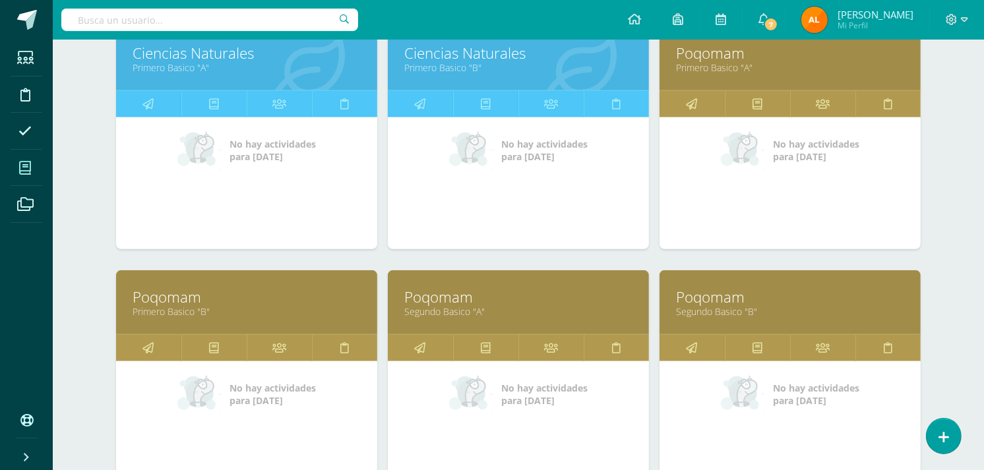
scroll to position [948, 0]
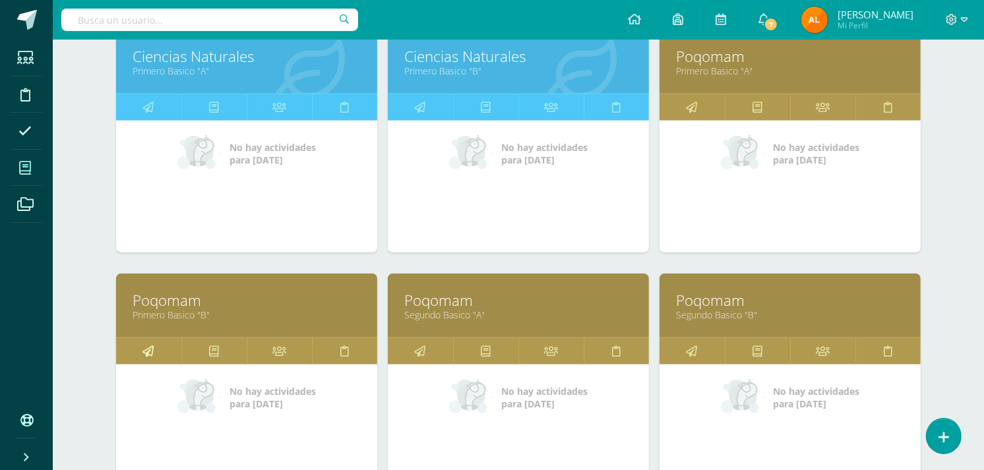
click at [154, 350] on link at bounding box center [148, 351] width 65 height 26
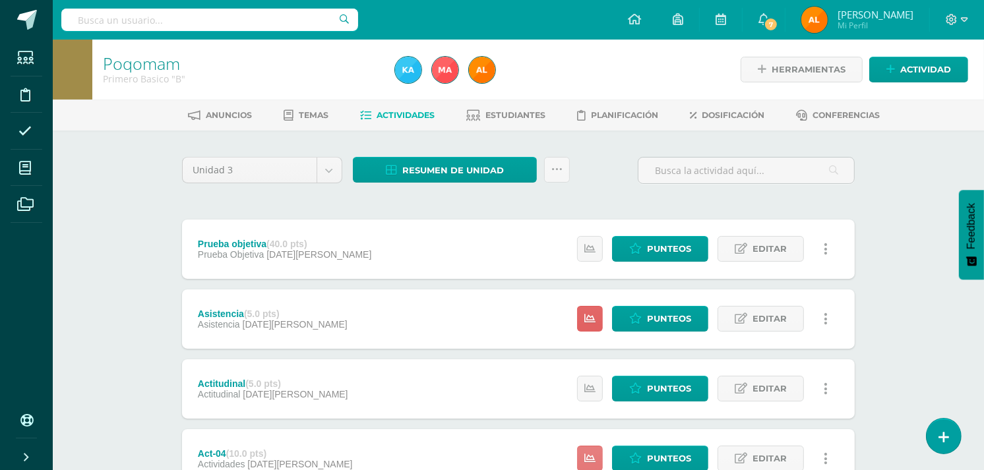
click at [581, 462] on link at bounding box center [590, 459] width 26 height 26
click at [354, 348] on div "Asistencia (5.0 pts) [GEOGRAPHIC_DATA] [DATE][PERSON_NAME] Estatus de Actividad…" at bounding box center [518, 319] width 673 height 59
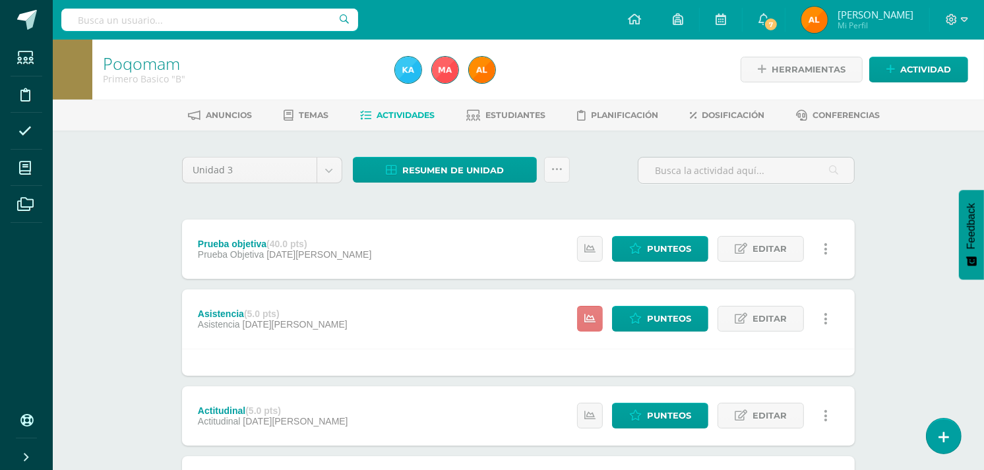
click at [586, 315] on icon at bounding box center [589, 318] width 11 height 11
click at [657, 317] on span "Punteos" at bounding box center [669, 319] width 44 height 24
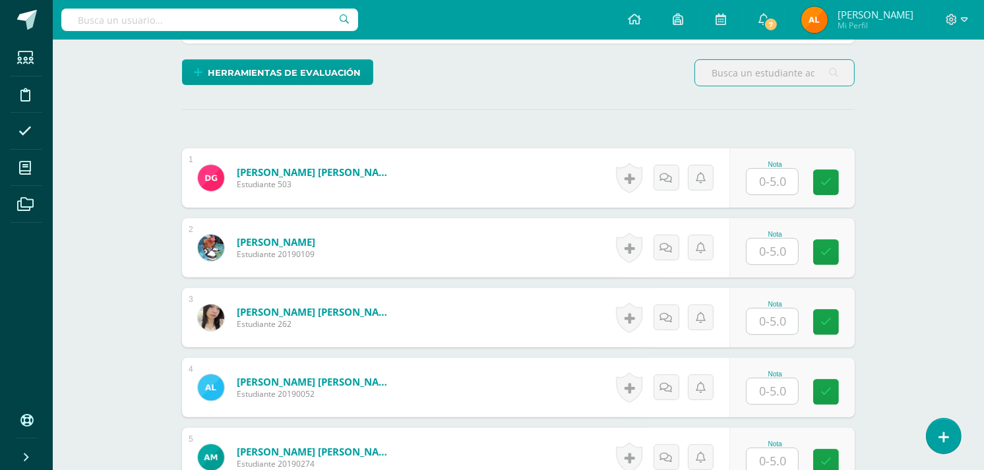
scroll to position [332, 0]
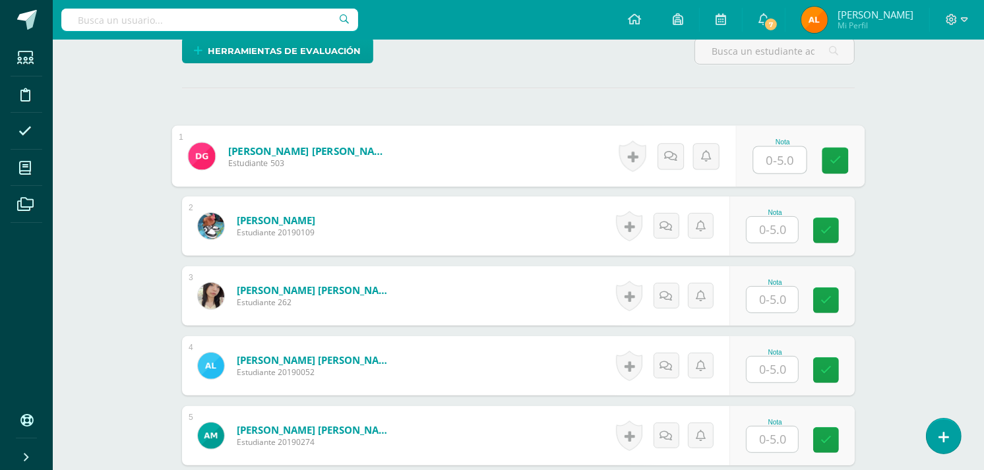
click at [783, 159] on input "text" at bounding box center [780, 160] width 53 height 26
type input "4"
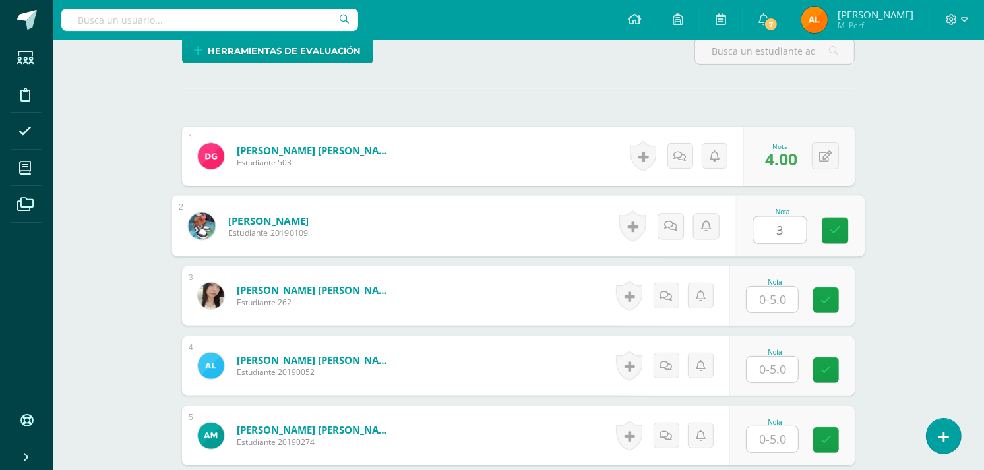
type input "3"
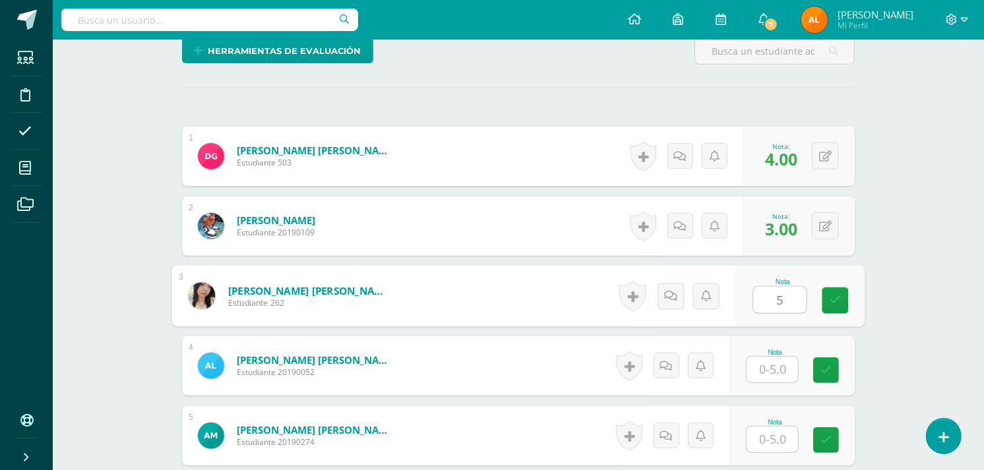
type input "5"
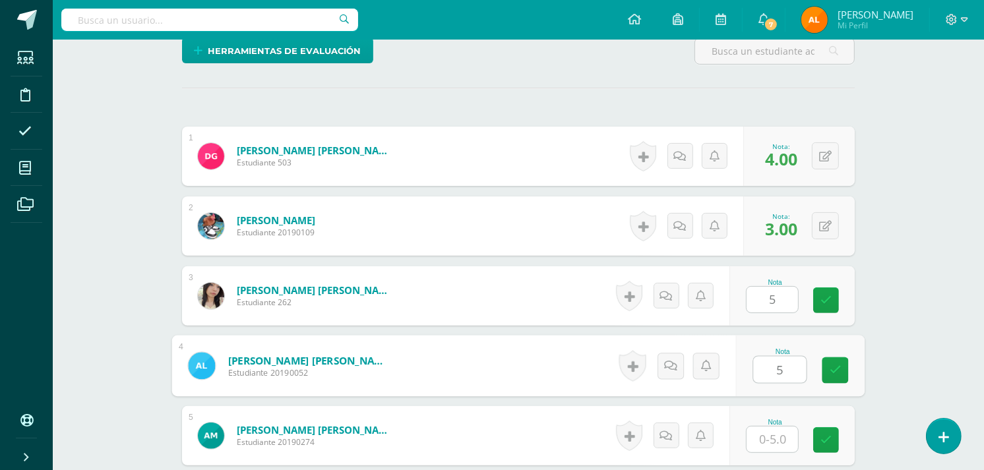
type input "5"
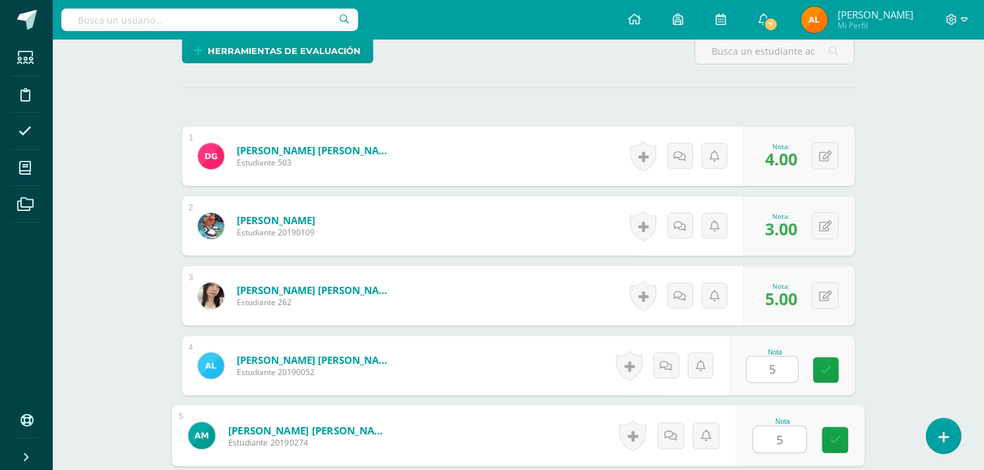
type input "5"
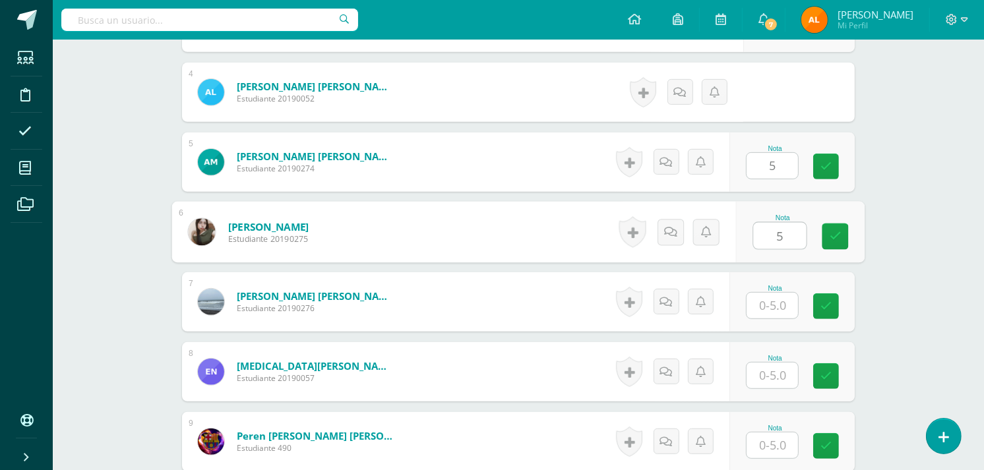
type input "5"
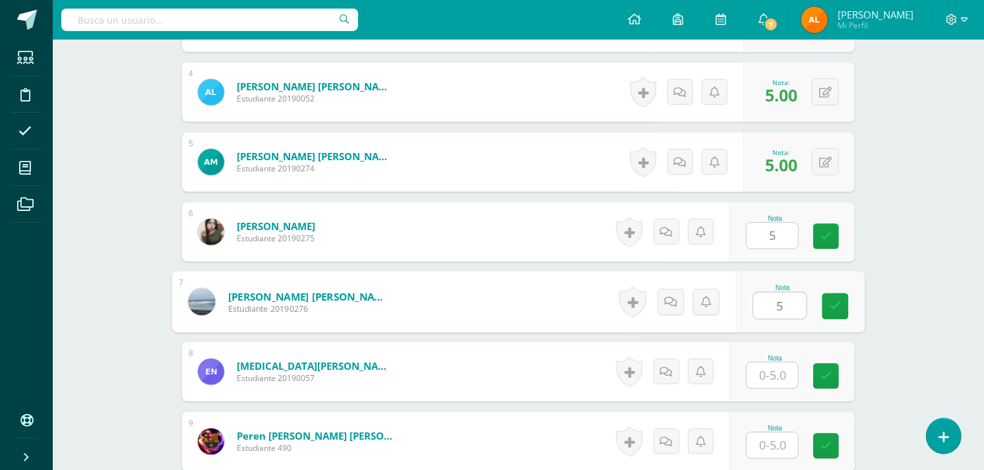
type input "5"
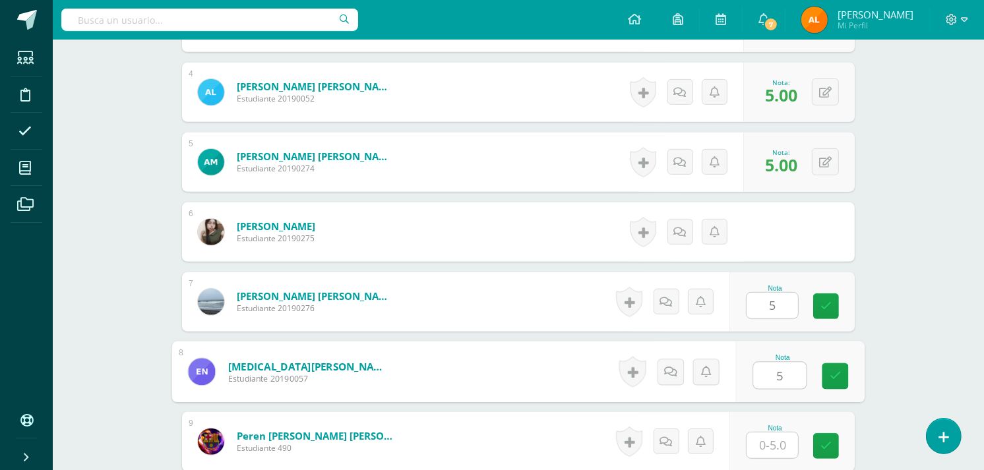
type input "5"
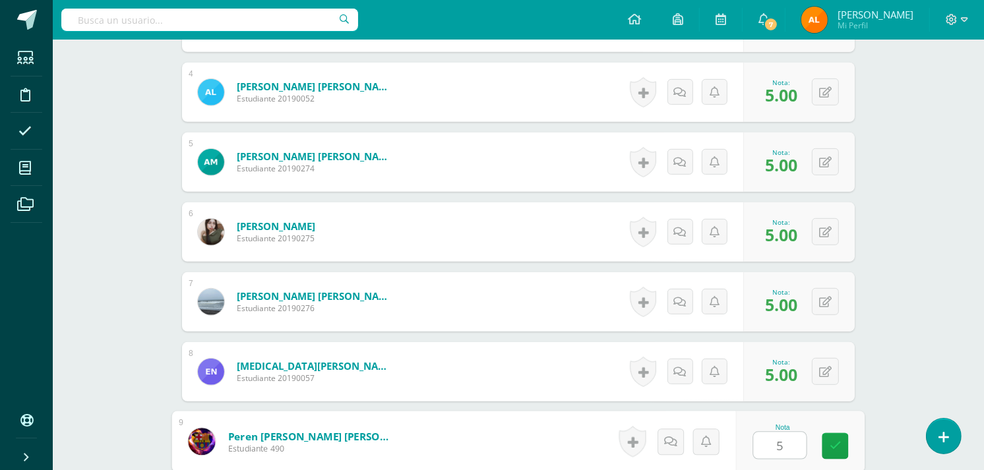
type input "5"
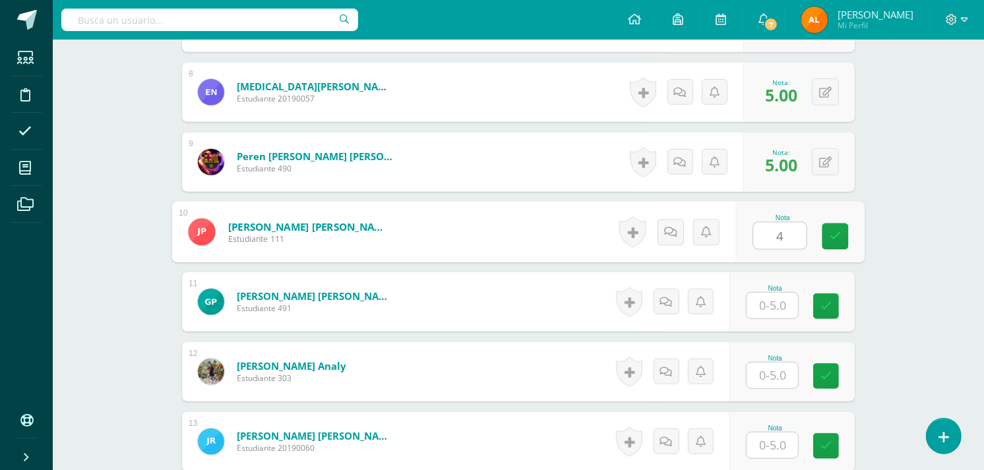
type input "4"
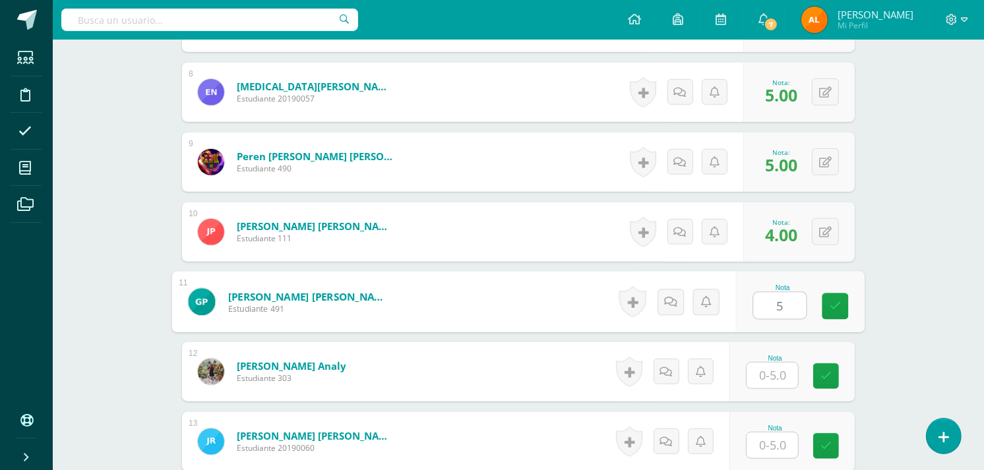
type input "5"
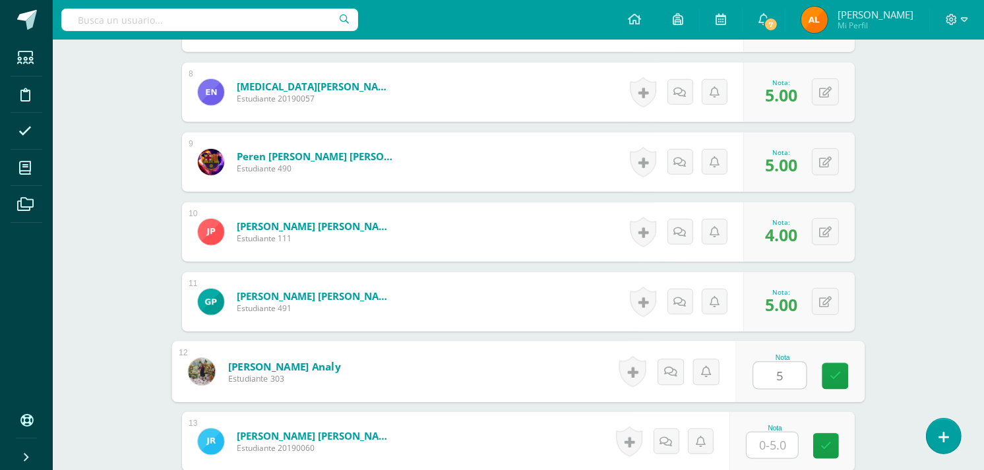
type input "5"
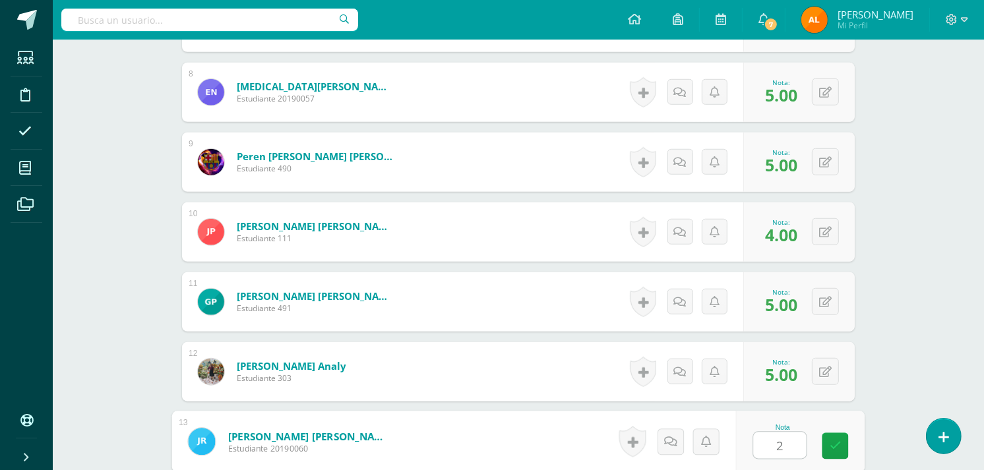
type input "2"
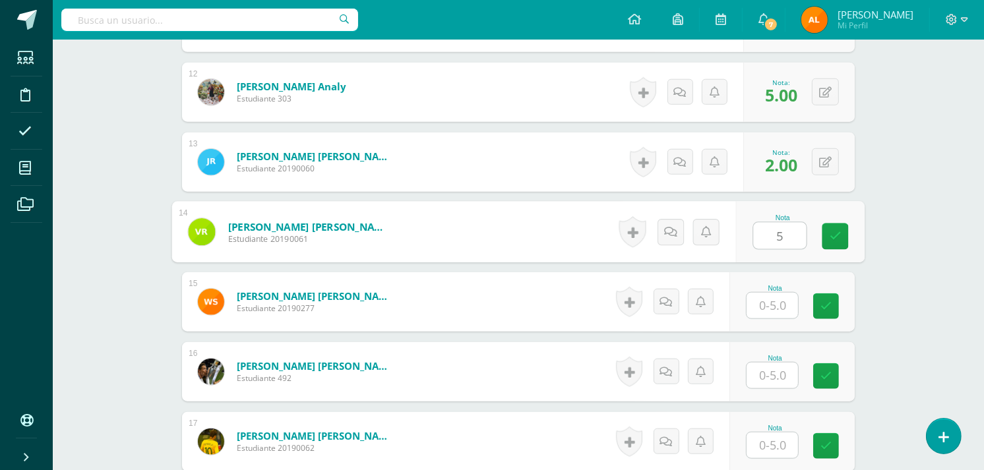
type input "5"
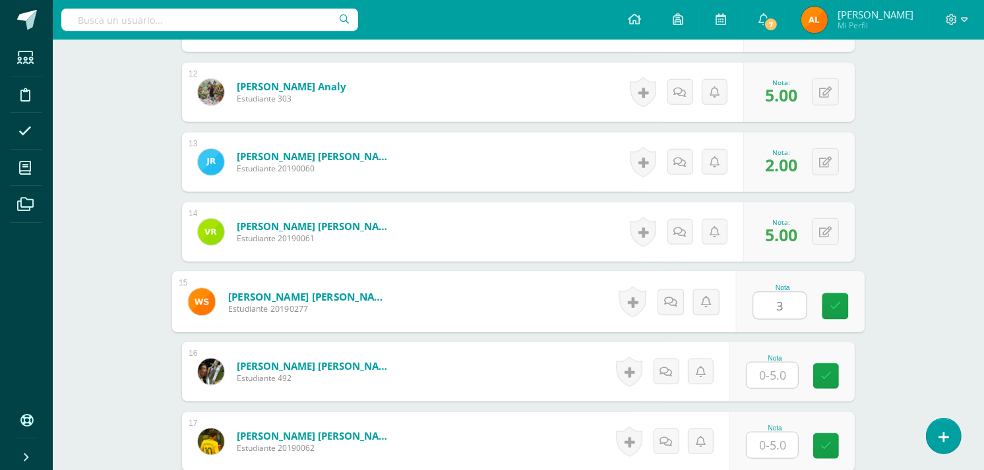
type input "3"
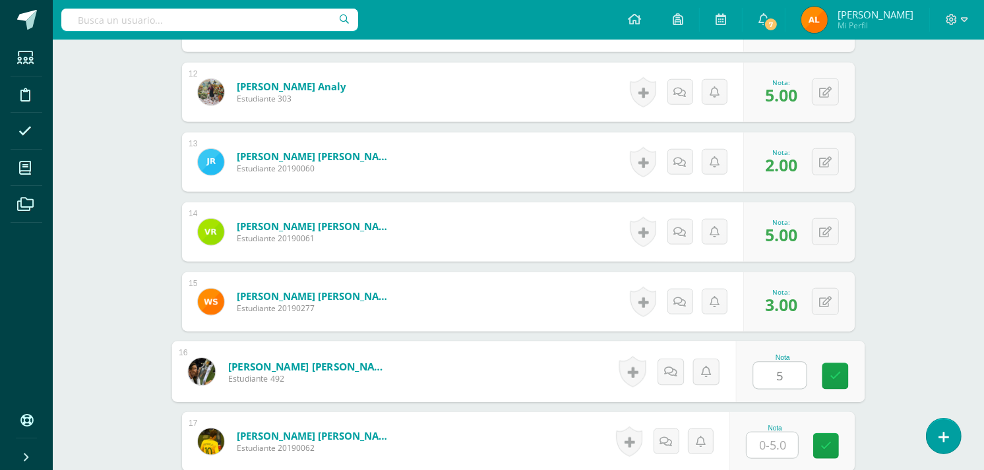
type input "5"
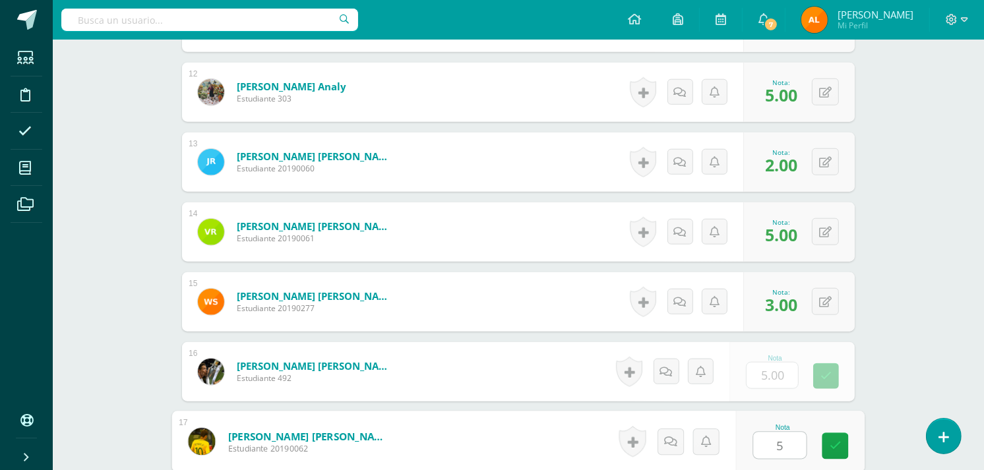
type input "5"
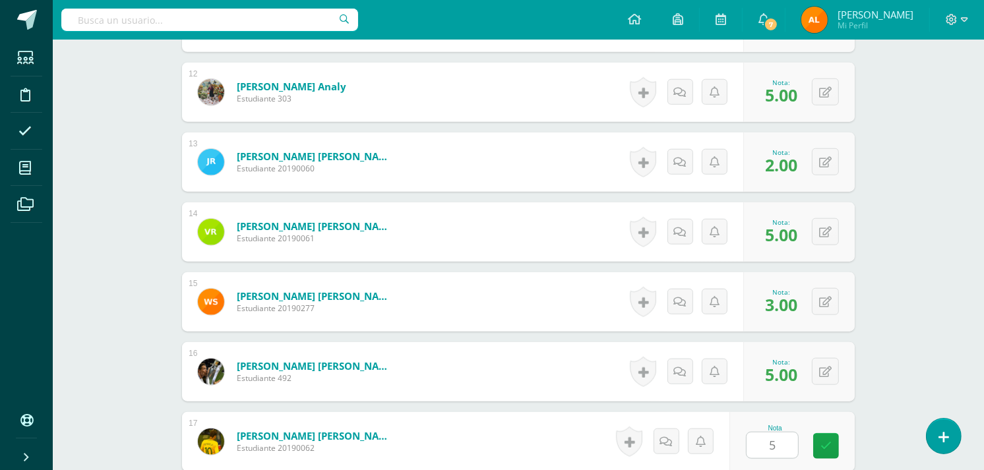
scroll to position [1444, 0]
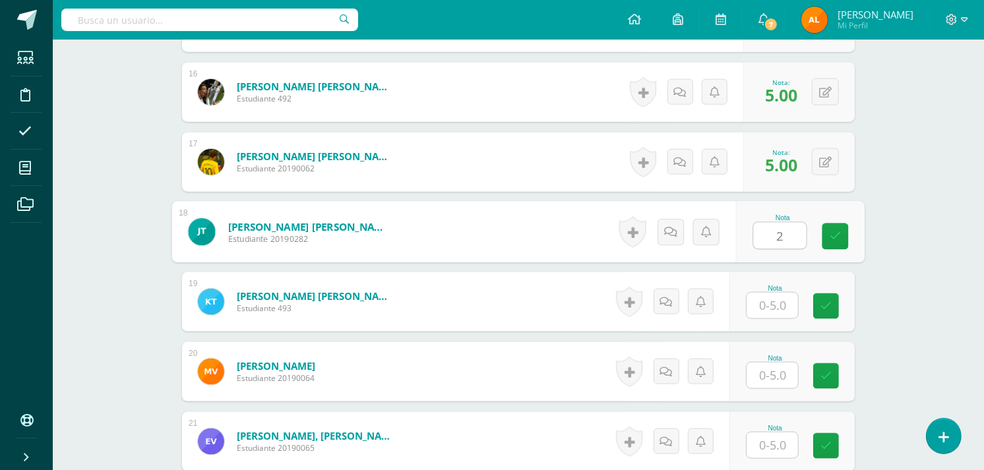
type input "2"
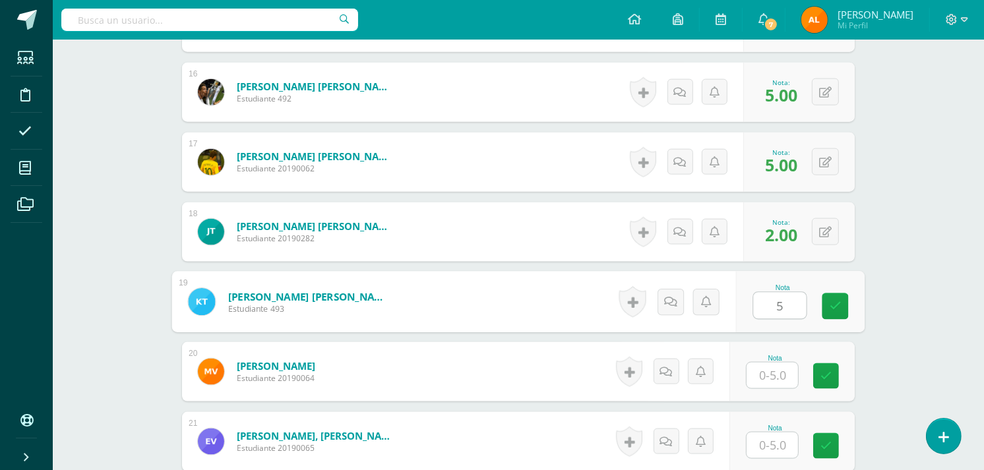
type input "5"
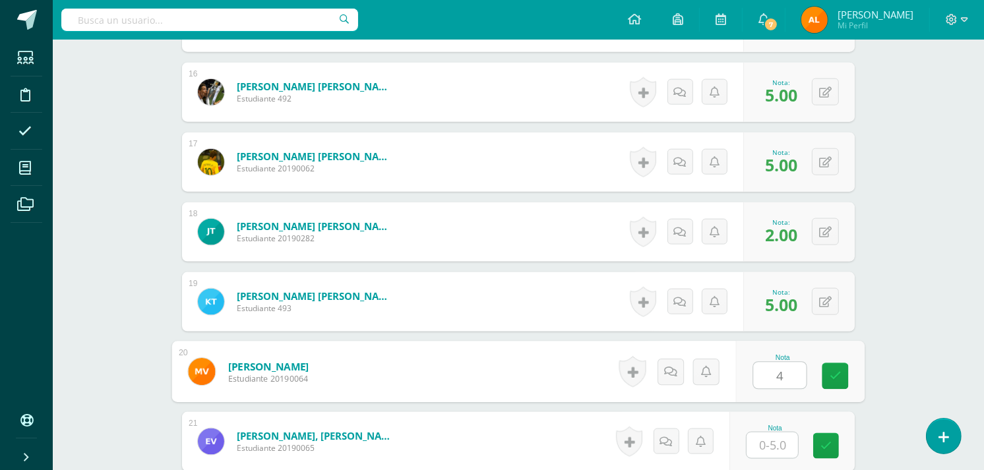
type input "4"
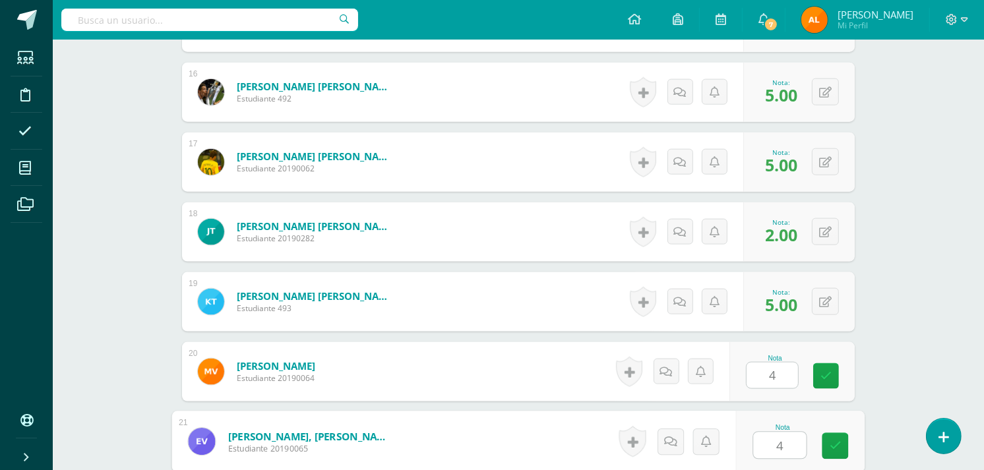
type input "4"
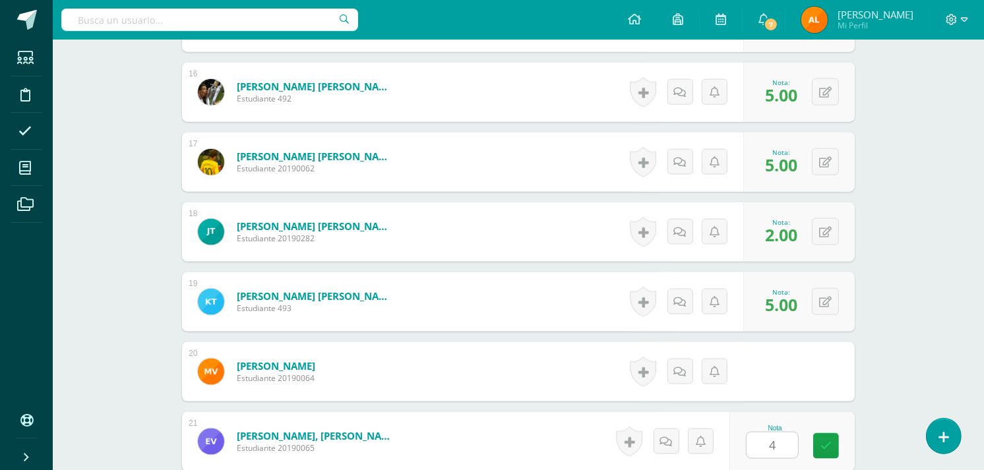
scroll to position [1666, 0]
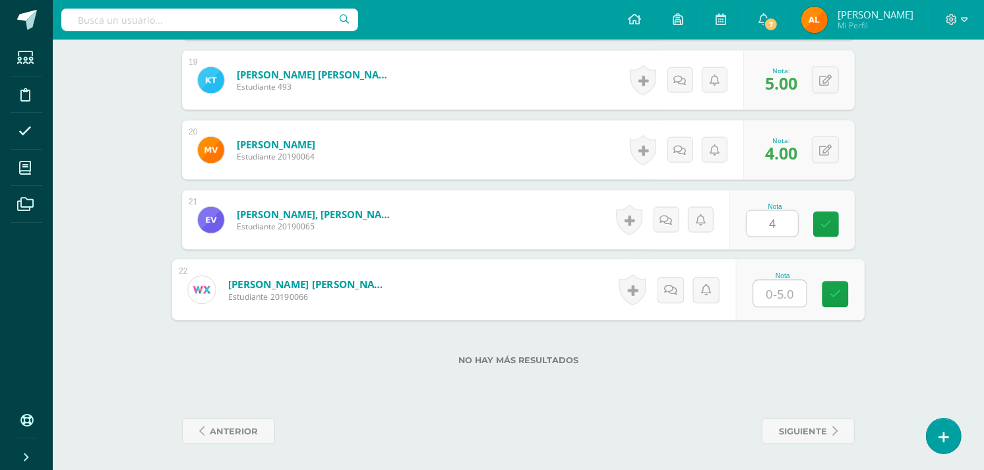
type input "4"
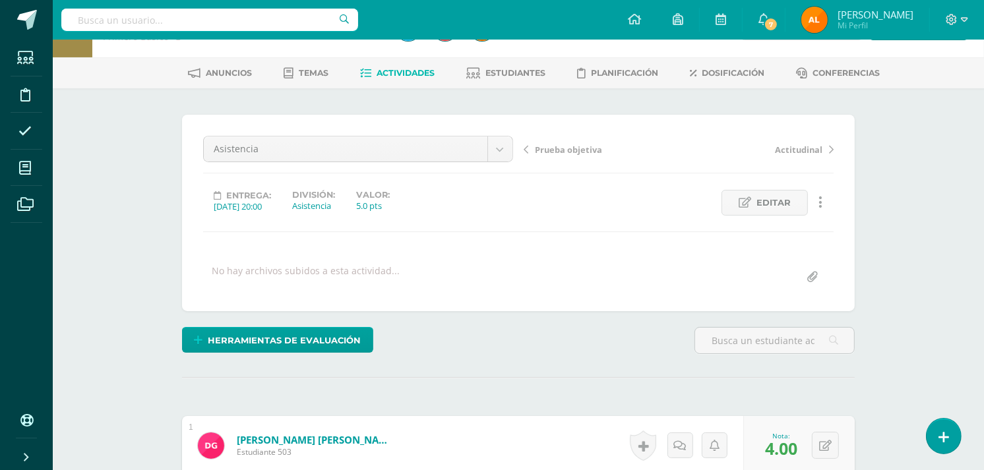
scroll to position [0, 0]
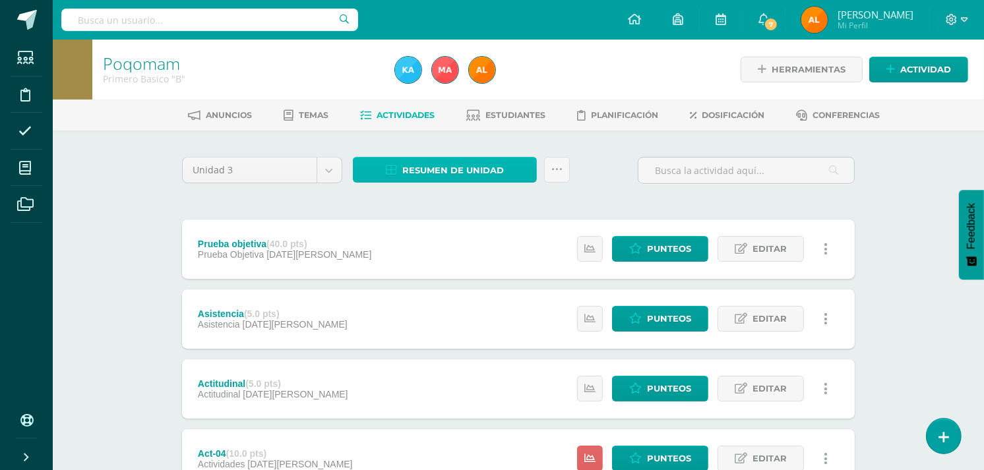
click at [424, 162] on span "Resumen de unidad" at bounding box center [453, 170] width 102 height 24
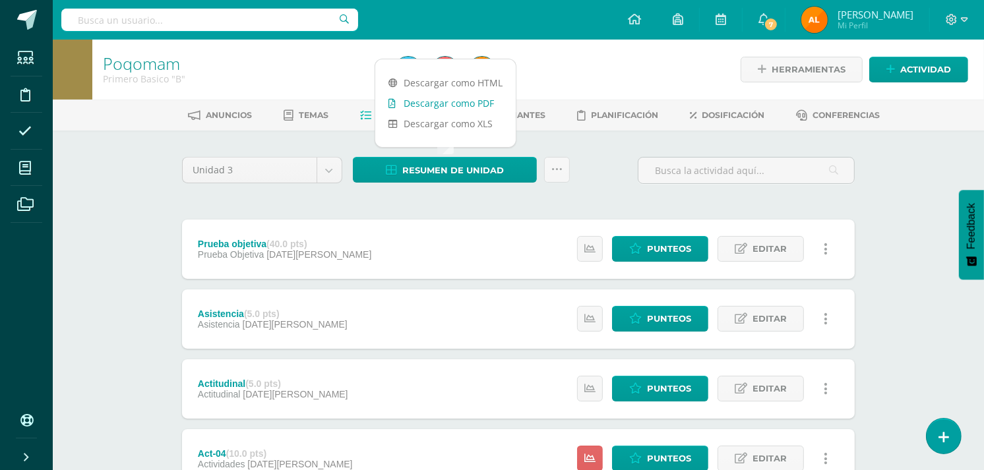
click at [439, 100] on link "Descargar como PDF" at bounding box center [445, 103] width 140 height 20
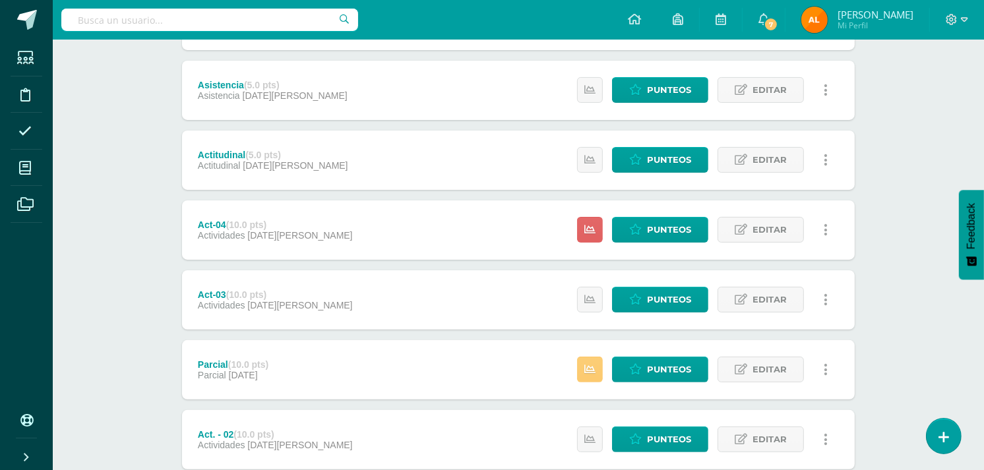
scroll to position [206, 0]
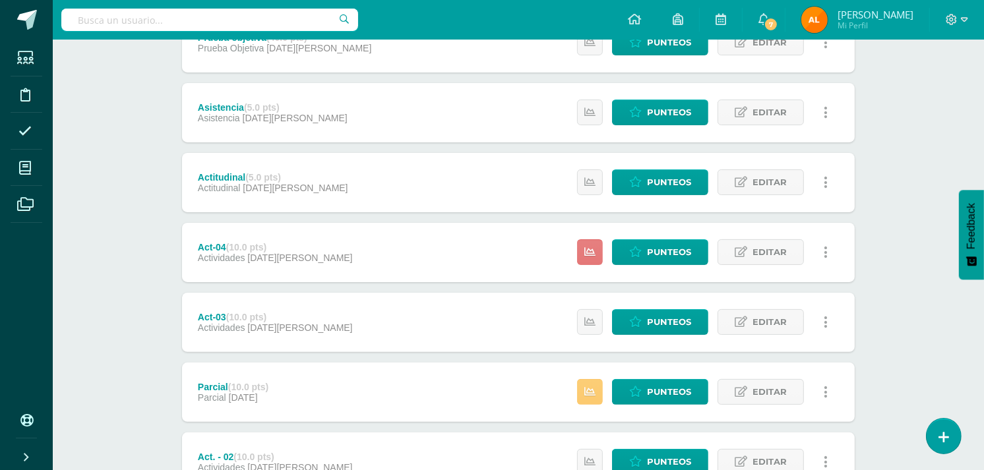
click at [587, 253] on icon at bounding box center [589, 252] width 11 height 11
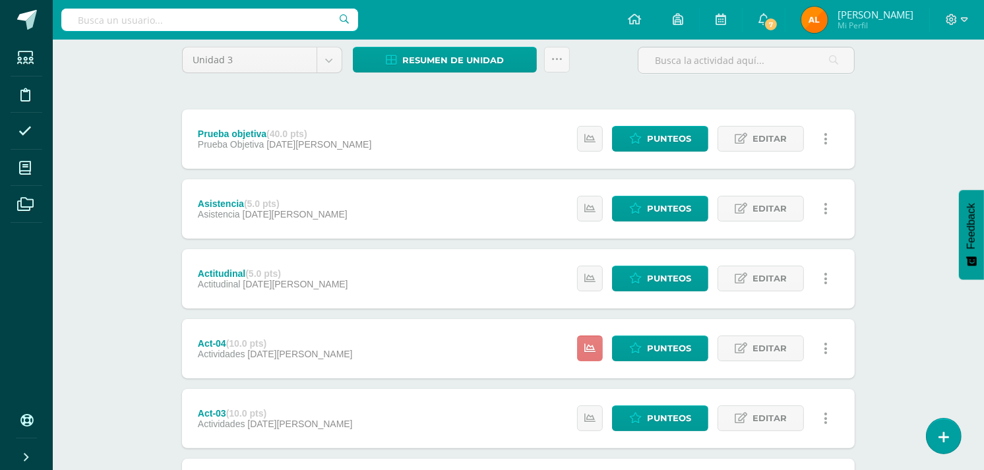
scroll to position [24, 0]
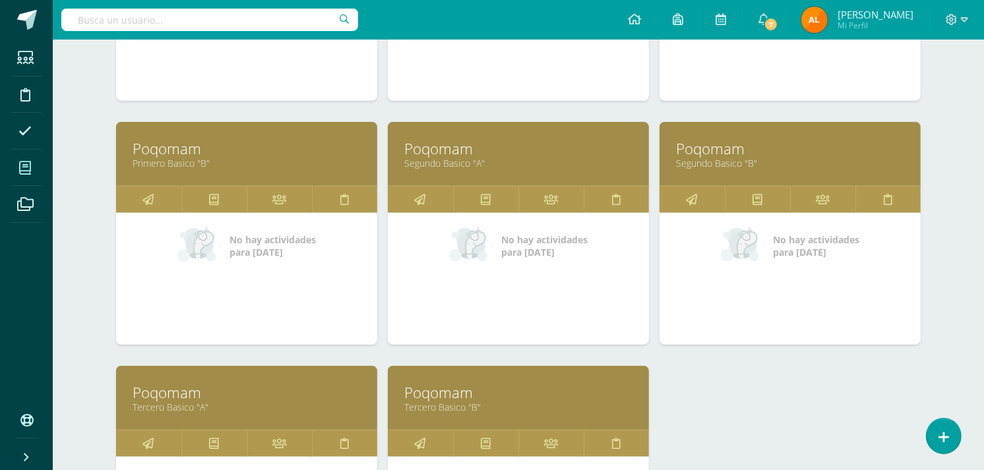
scroll to position [1118, 0]
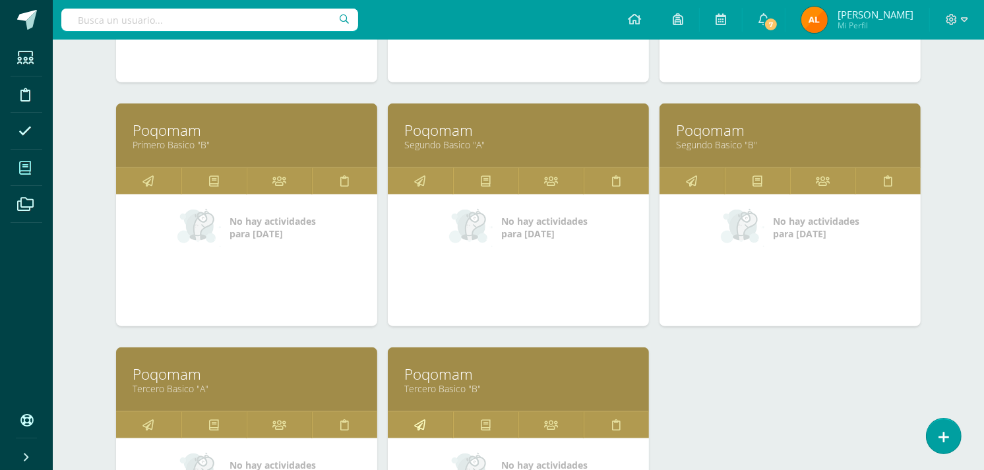
click at [418, 425] on icon at bounding box center [420, 425] width 11 height 26
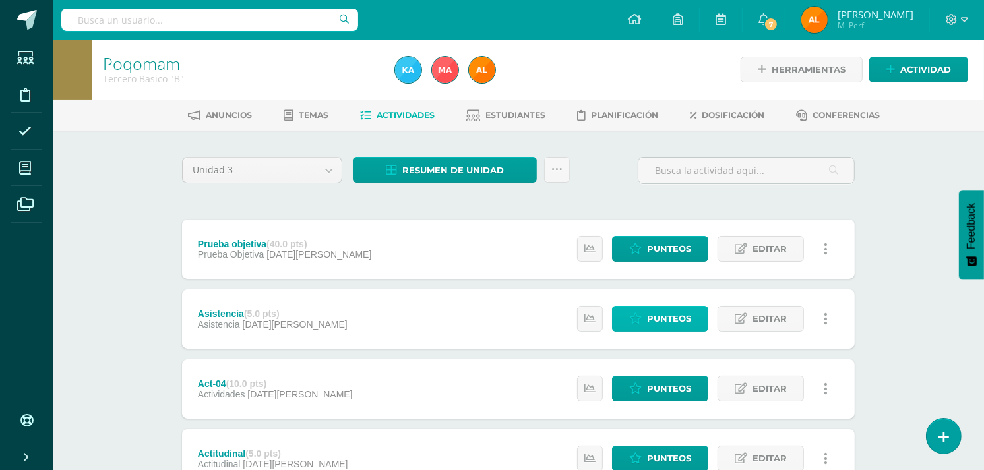
click at [666, 317] on span "Punteos" at bounding box center [669, 319] width 44 height 24
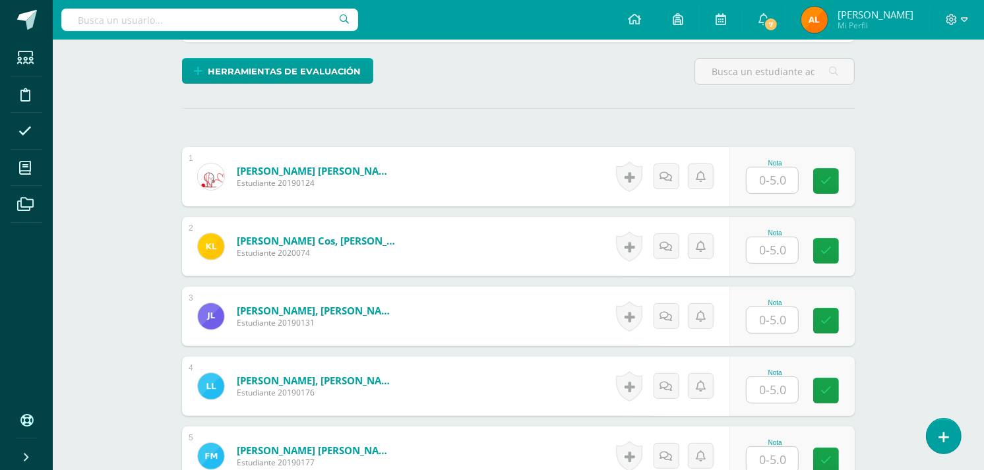
scroll to position [313, 0]
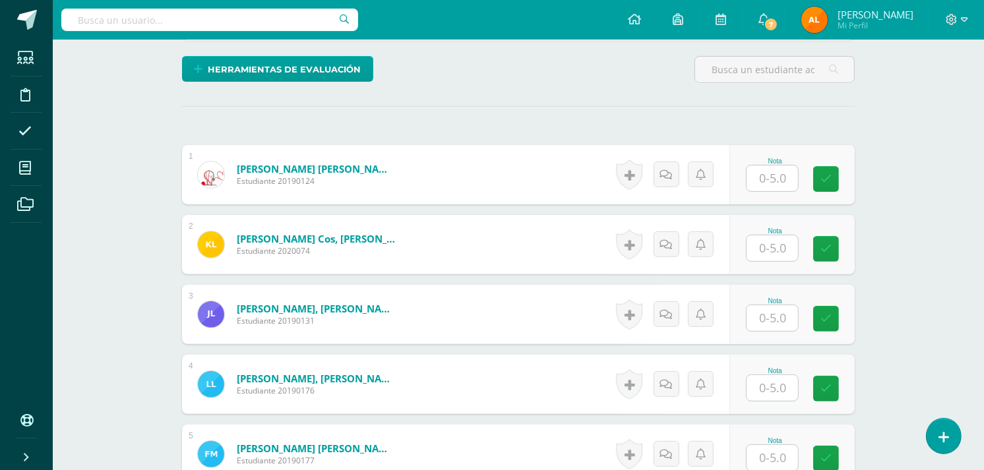
click at [776, 175] on input "text" at bounding box center [772, 179] width 51 height 26
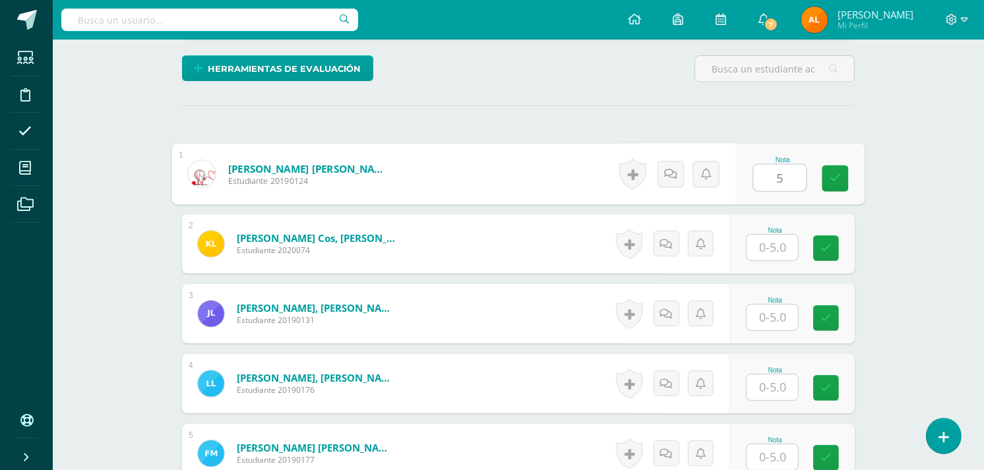
type input "5"
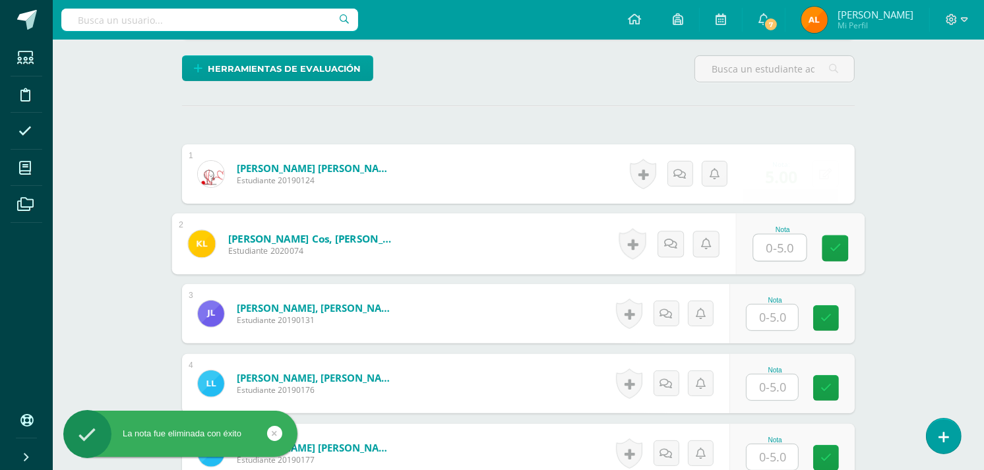
scroll to position [315, 0]
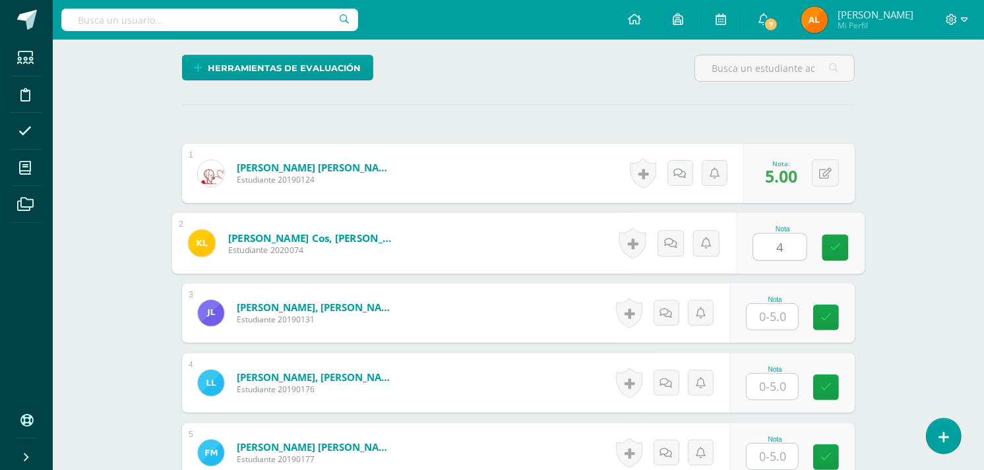
type input "4"
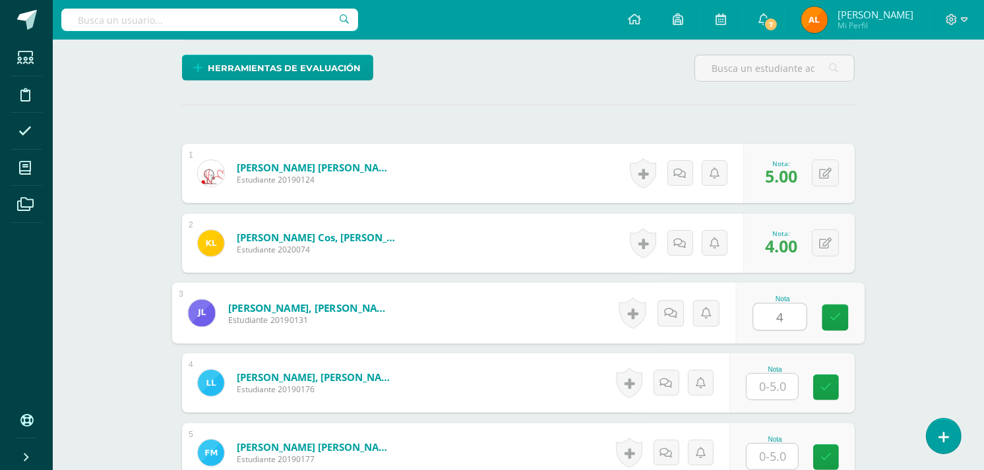
type input "4"
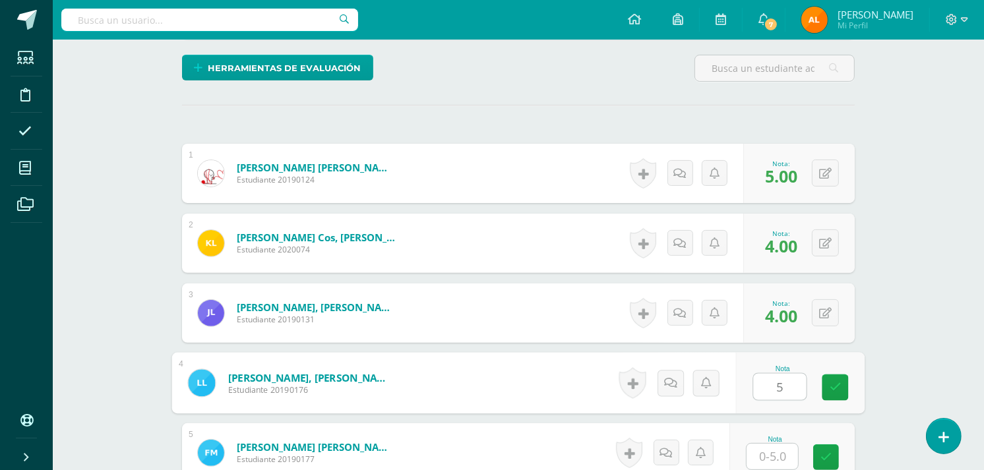
type input "5"
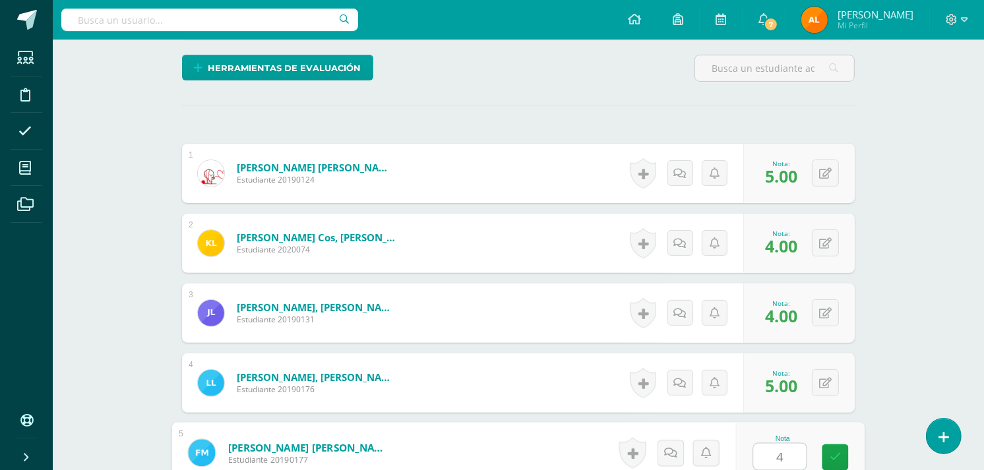
type input "4"
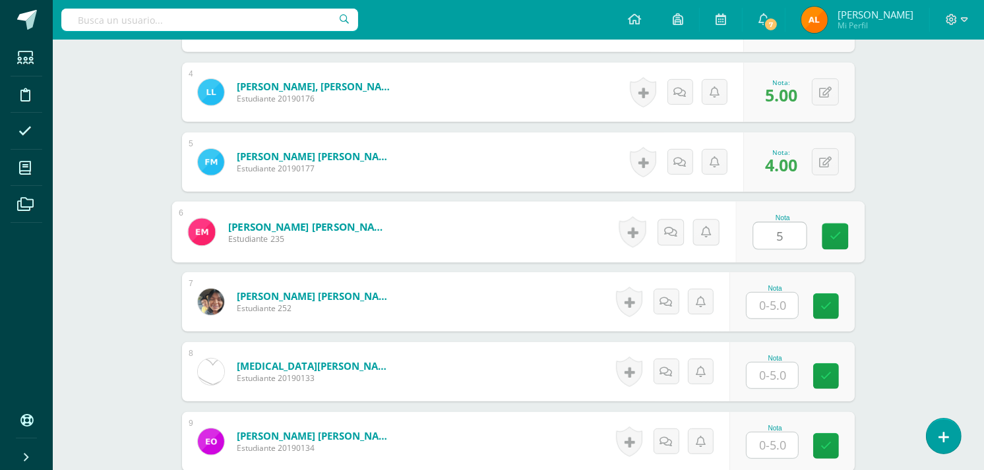
type input "5"
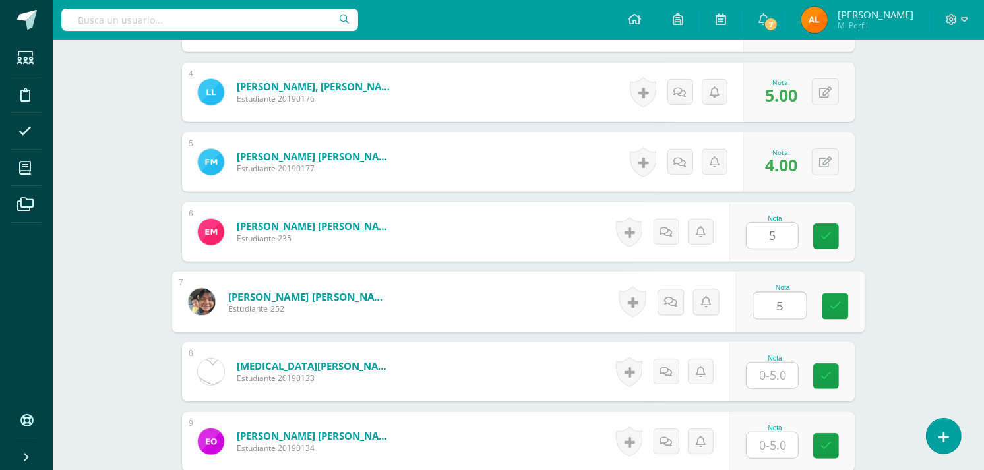
type input "5"
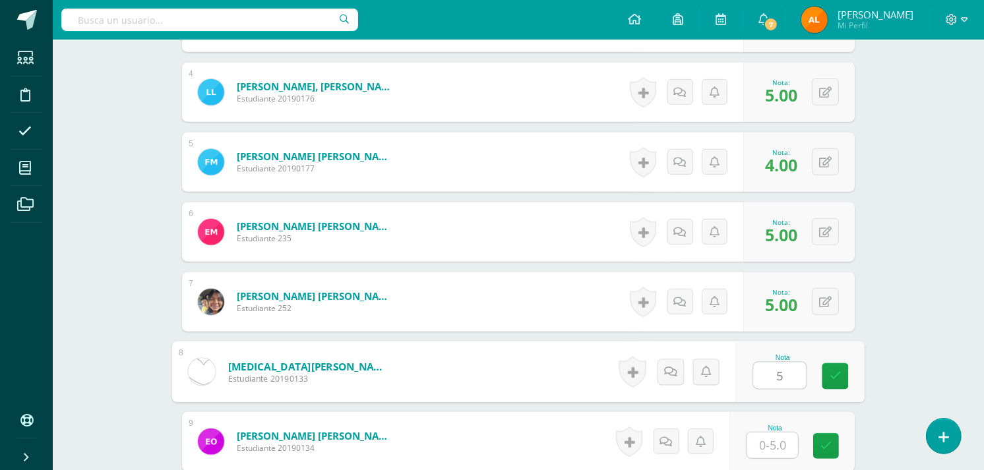
type input "5"
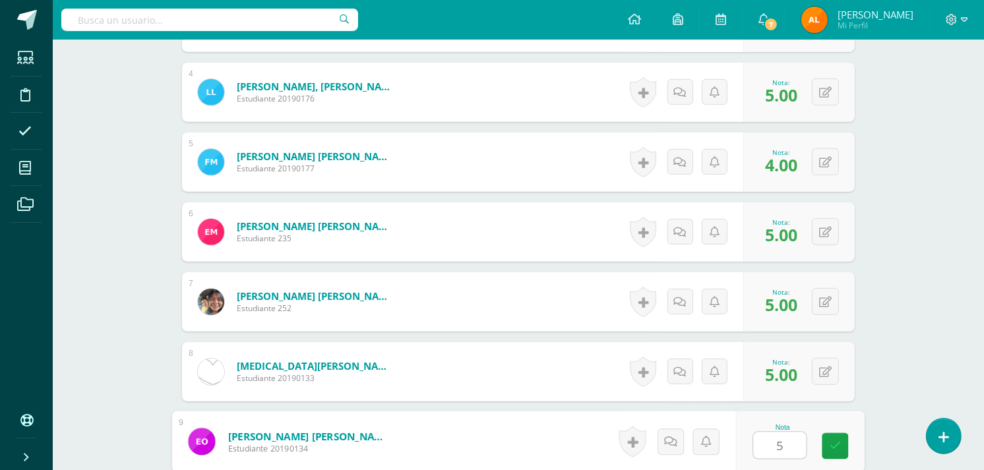
type input "5"
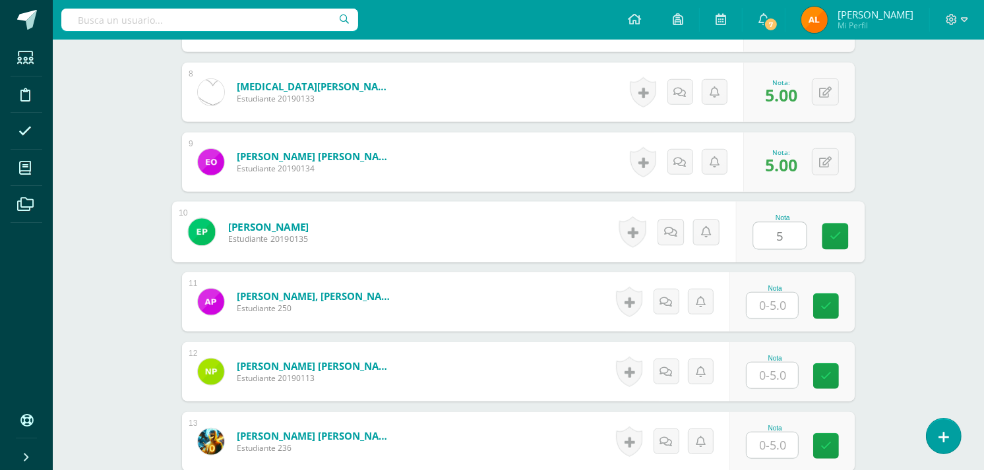
type input "5"
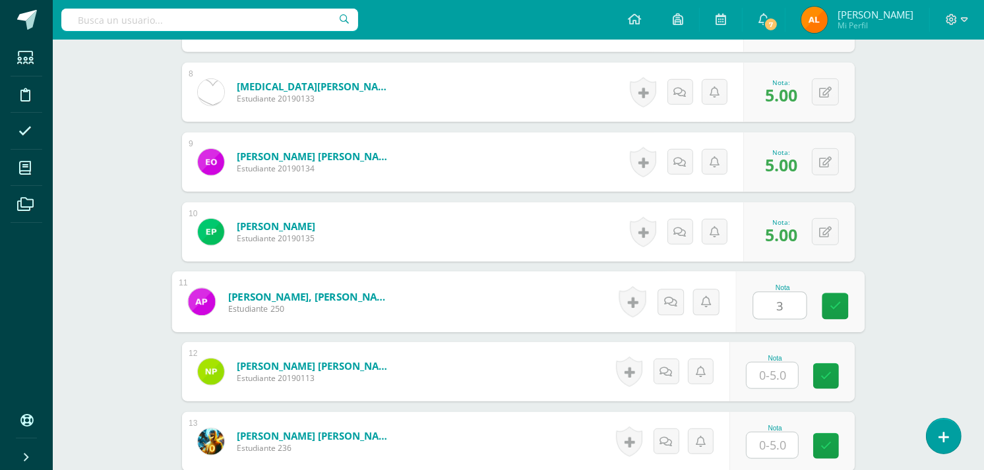
type input "3"
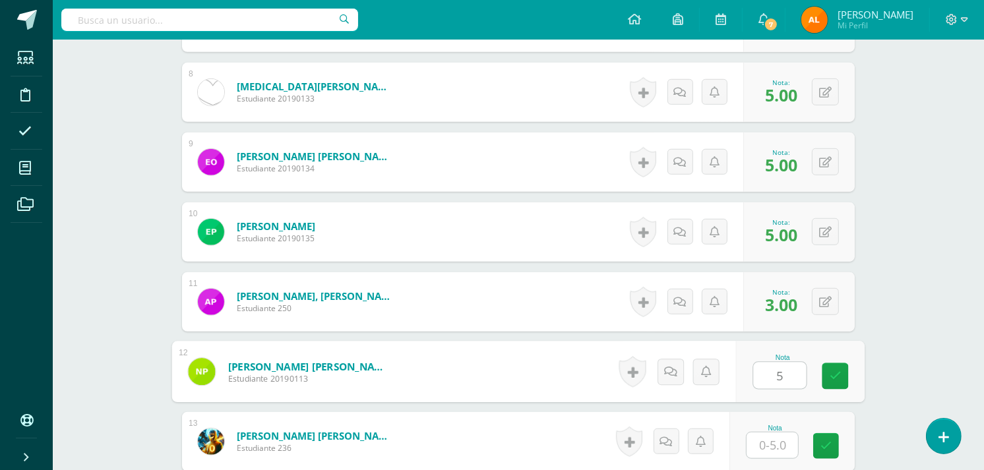
type input "5"
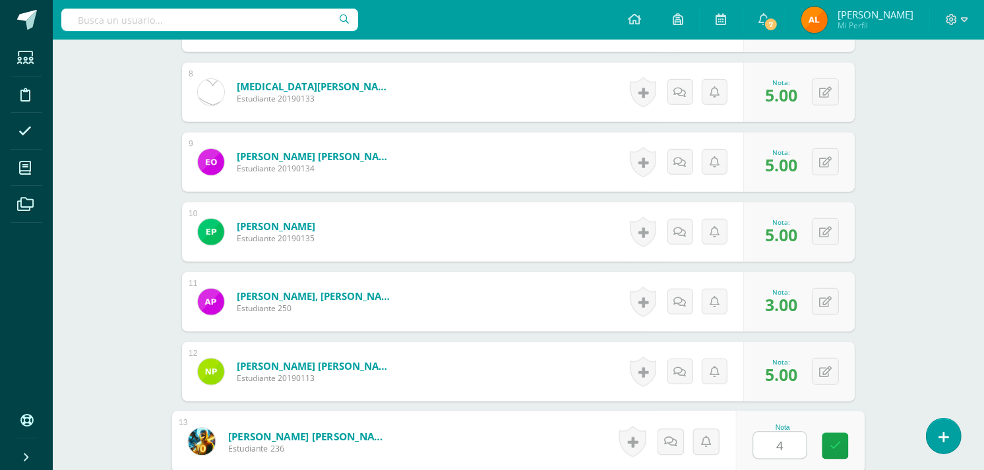
type input "4"
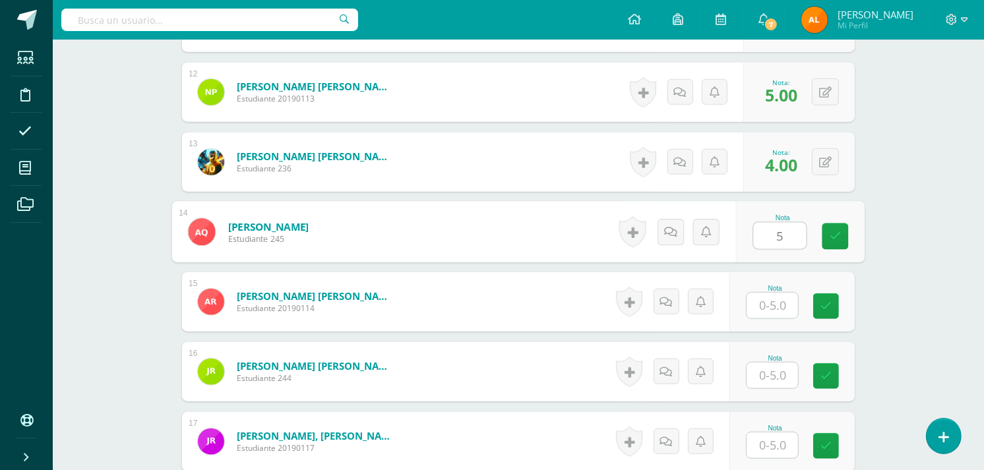
type input "5"
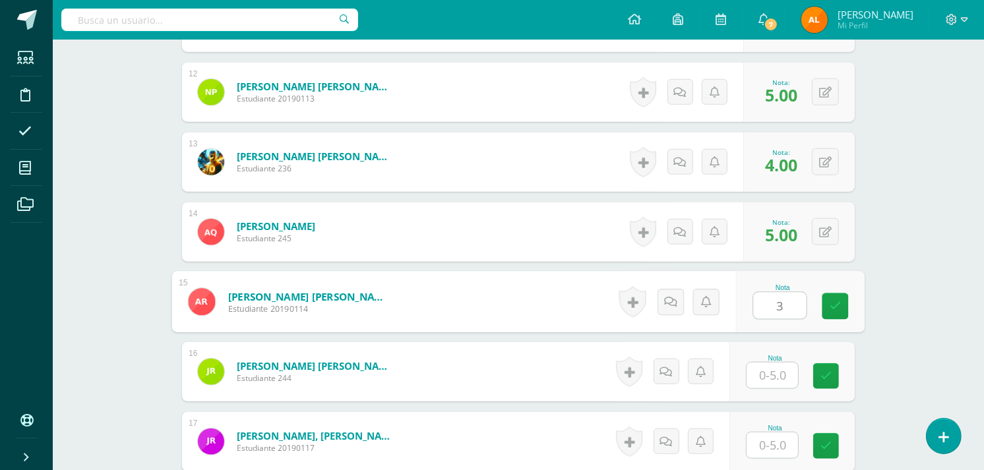
type input "3"
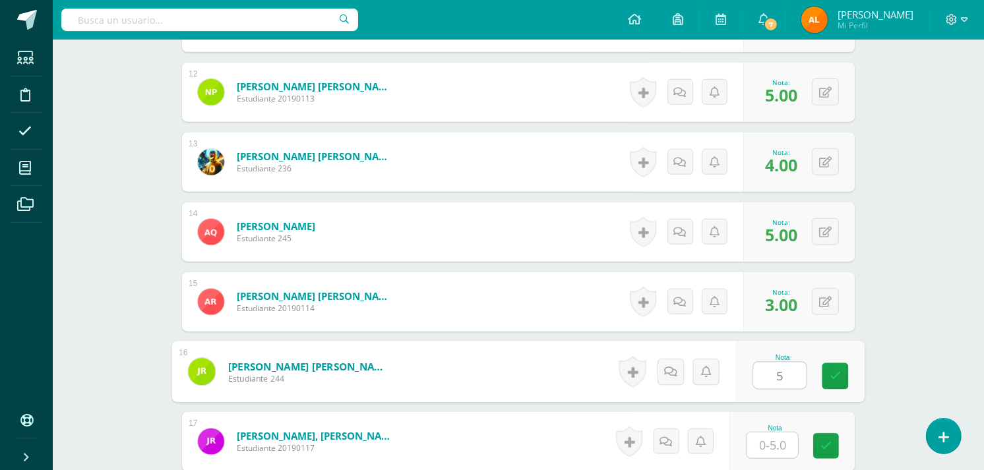
type input "5"
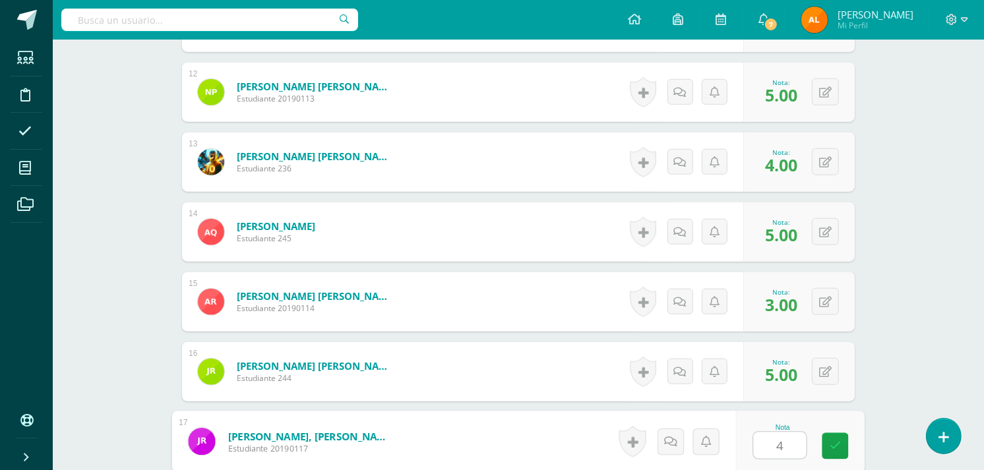
type input "4"
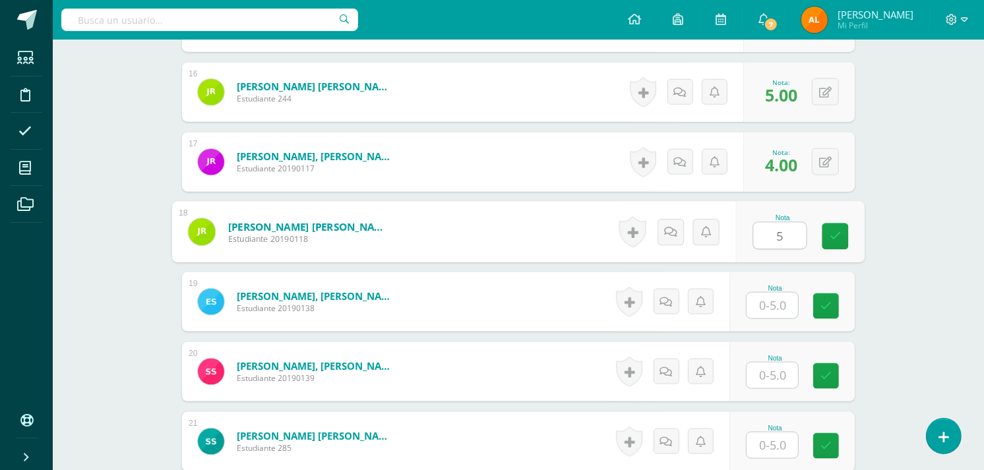
type input "5"
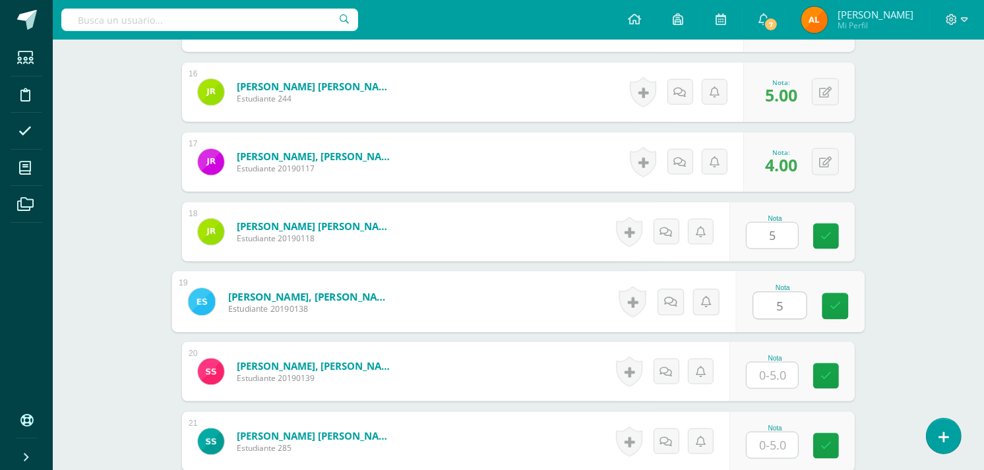
type input "5"
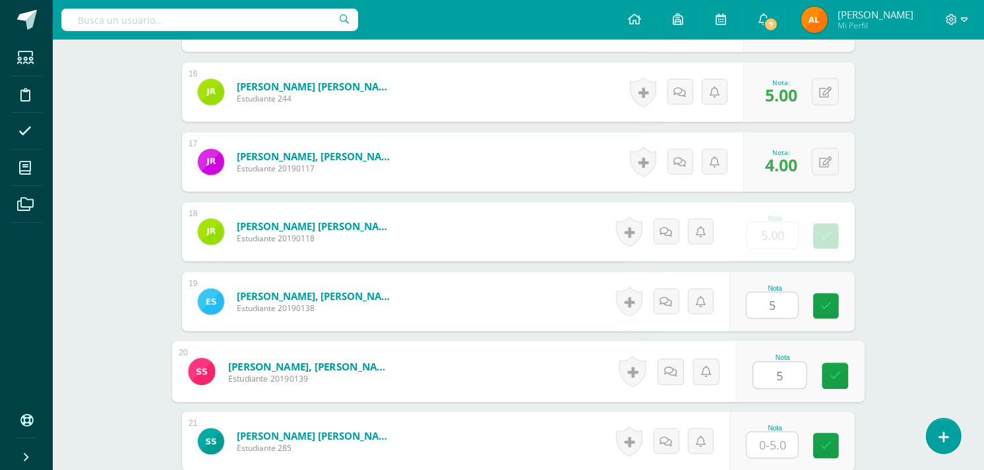
type input "5"
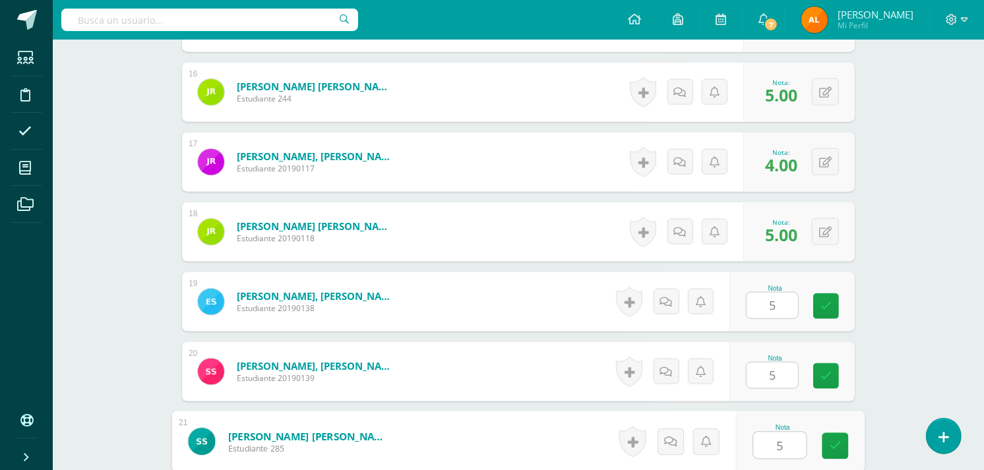
type input "5"
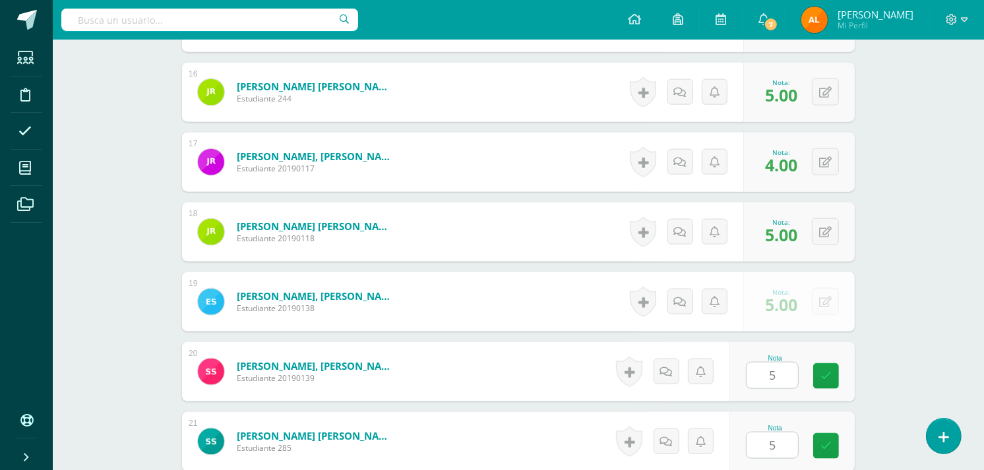
scroll to position [1724, 0]
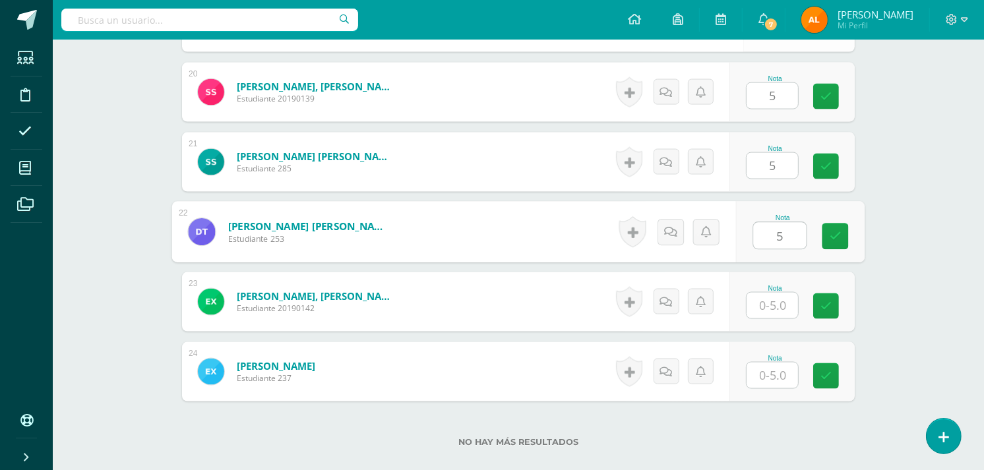
type input "5"
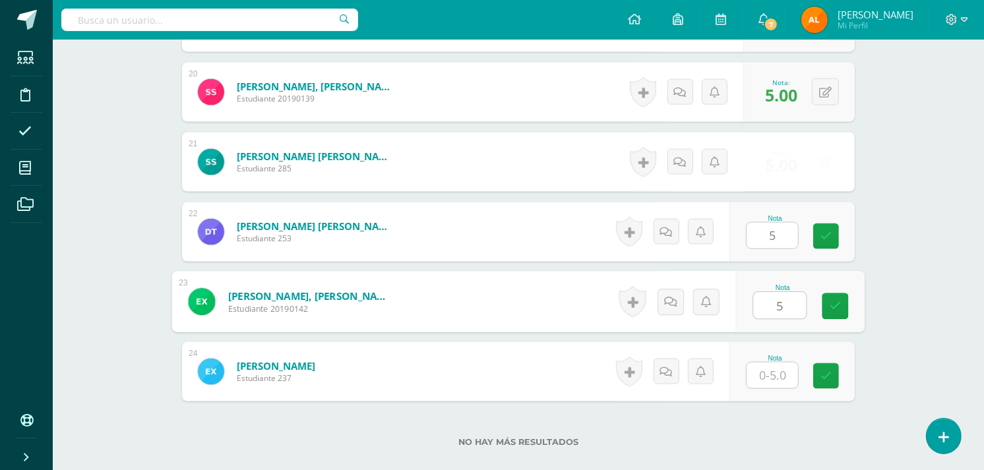
type input "5"
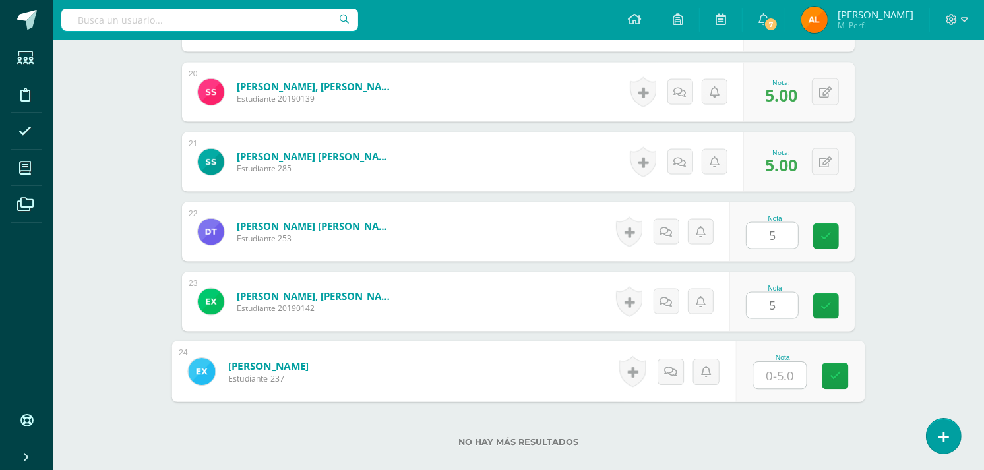
type input "5"
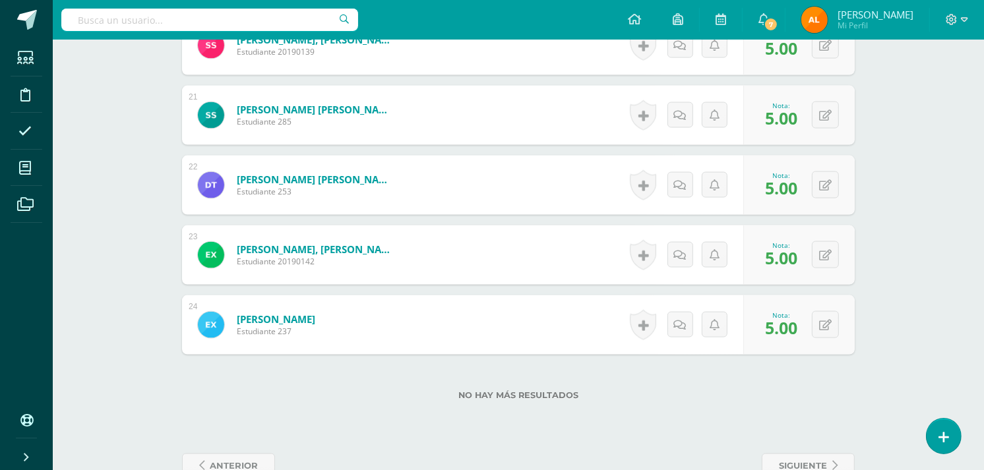
scroll to position [1805, 0]
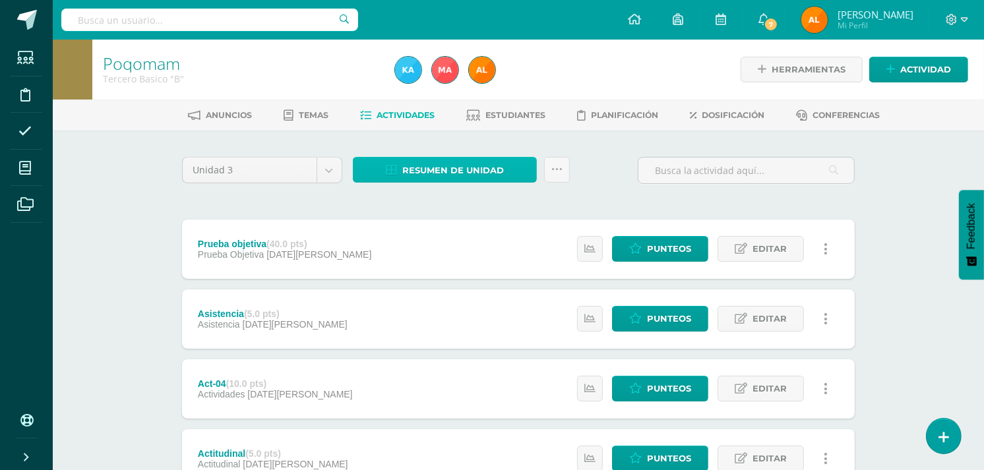
click at [489, 168] on span "Resumen de unidad" at bounding box center [453, 170] width 102 height 24
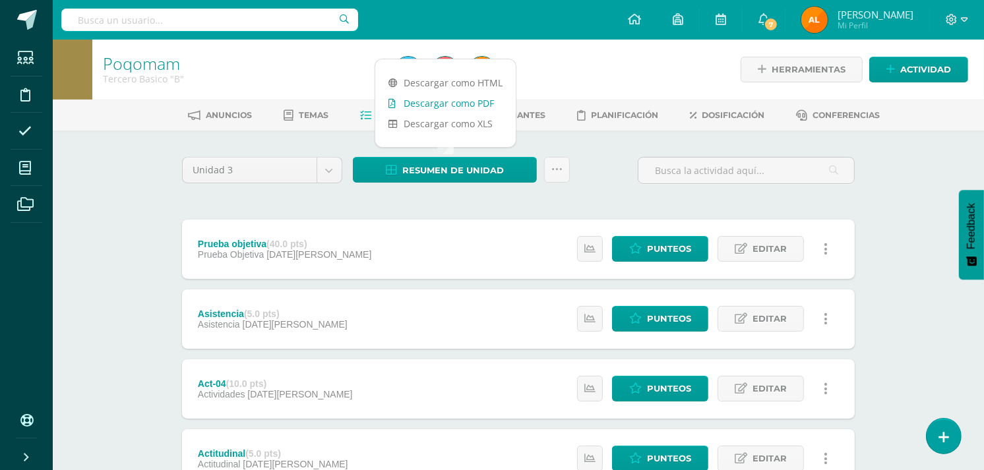
click at [463, 94] on link "Descargar como PDF" at bounding box center [445, 103] width 140 height 20
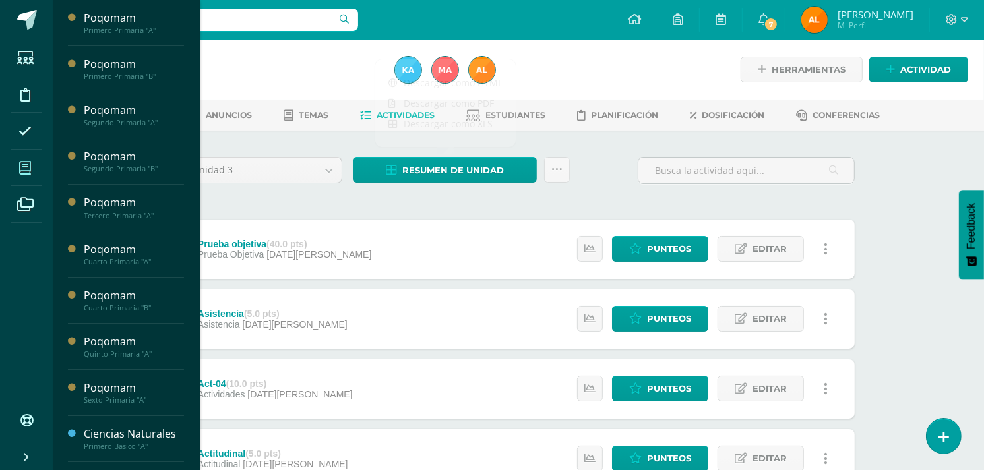
click at [37, 175] on span at bounding box center [26, 168] width 30 height 30
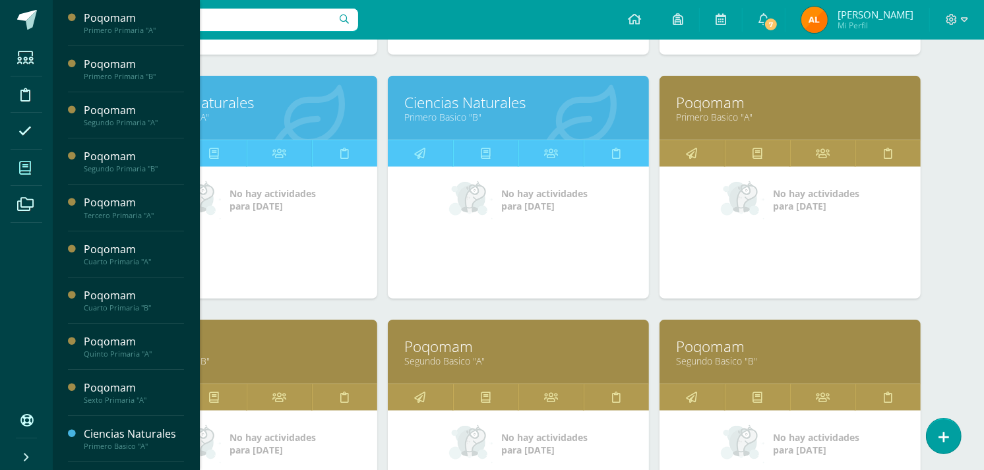
scroll to position [914, 0]
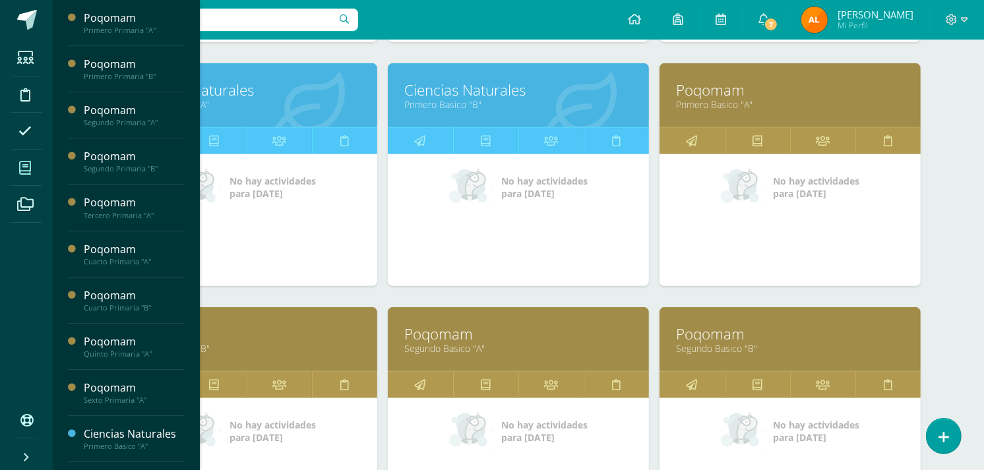
click at [239, 358] on div "Poqomam Primero Basico "B"" at bounding box center [246, 339] width 261 height 64
click at [241, 357] on div "Poqomam Primero Basico "B"" at bounding box center [246, 339] width 261 height 64
click at [264, 350] on link "Primero Basico "B"" at bounding box center [247, 348] width 228 height 13
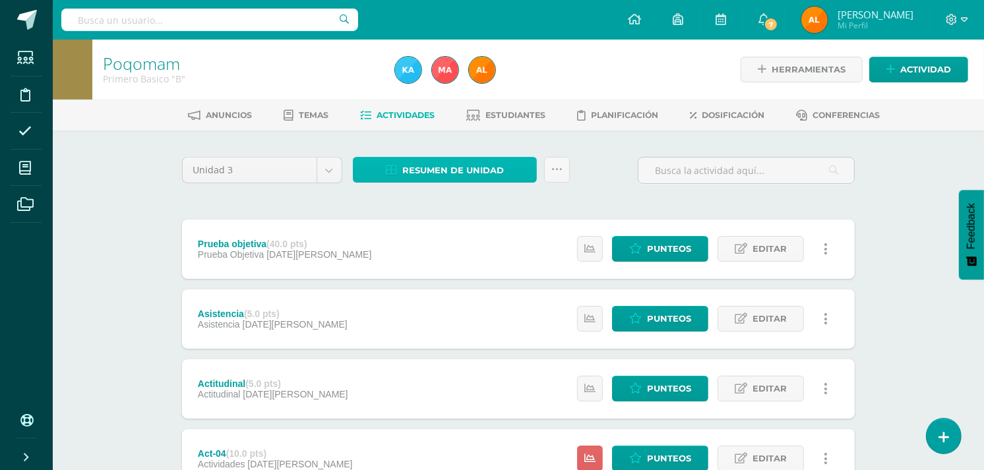
click at [431, 162] on span "Resumen de unidad" at bounding box center [453, 170] width 102 height 24
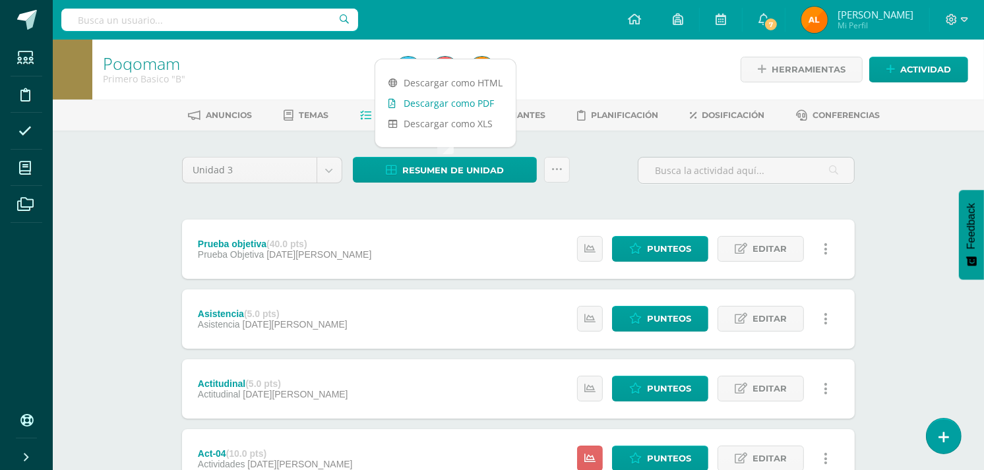
click at [434, 102] on link "Descargar como PDF" at bounding box center [445, 103] width 140 height 20
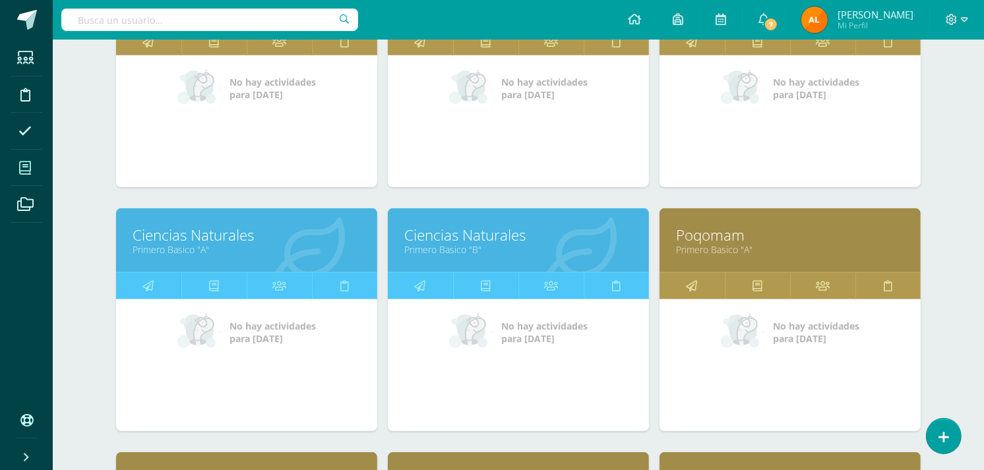
scroll to position [775, 0]
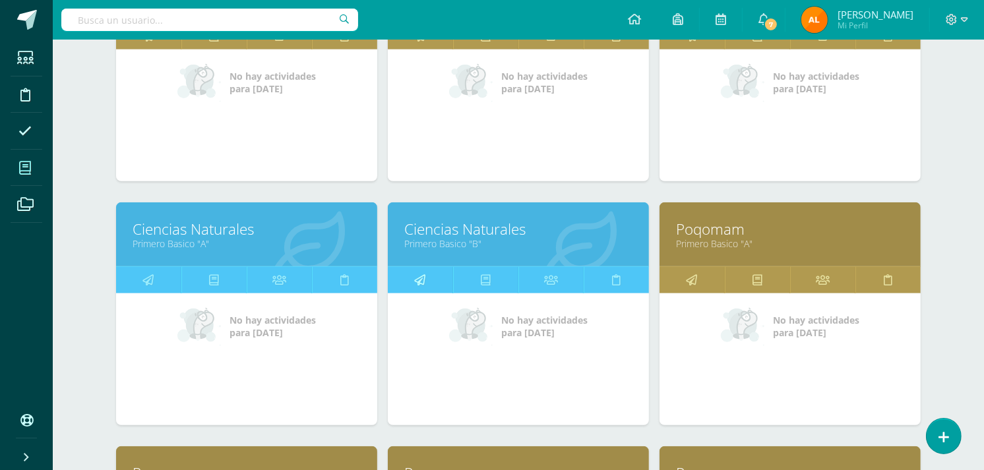
click at [410, 280] on link at bounding box center [420, 280] width 65 height 26
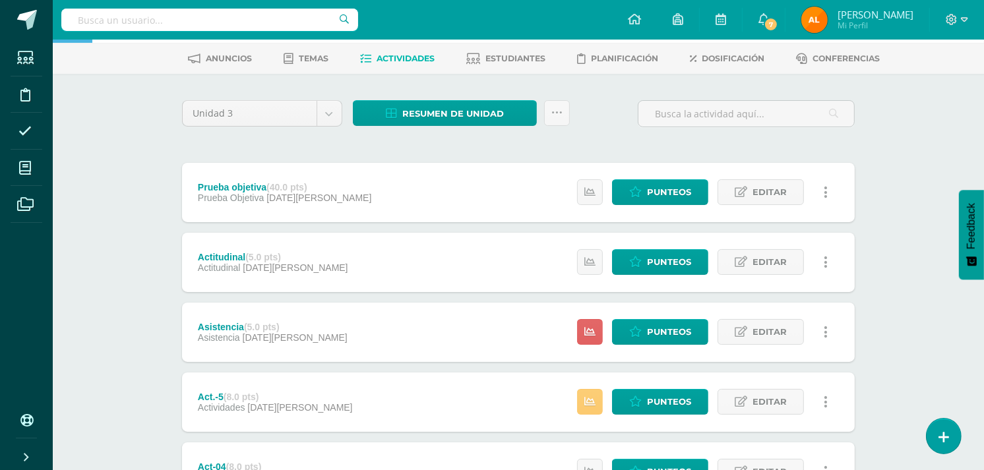
scroll to position [101, 0]
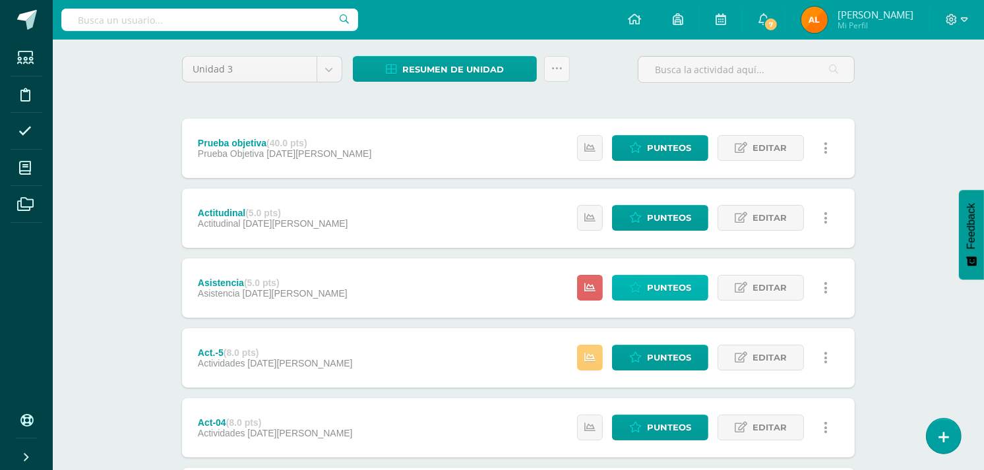
click at [654, 286] on span "Punteos" at bounding box center [669, 288] width 44 height 24
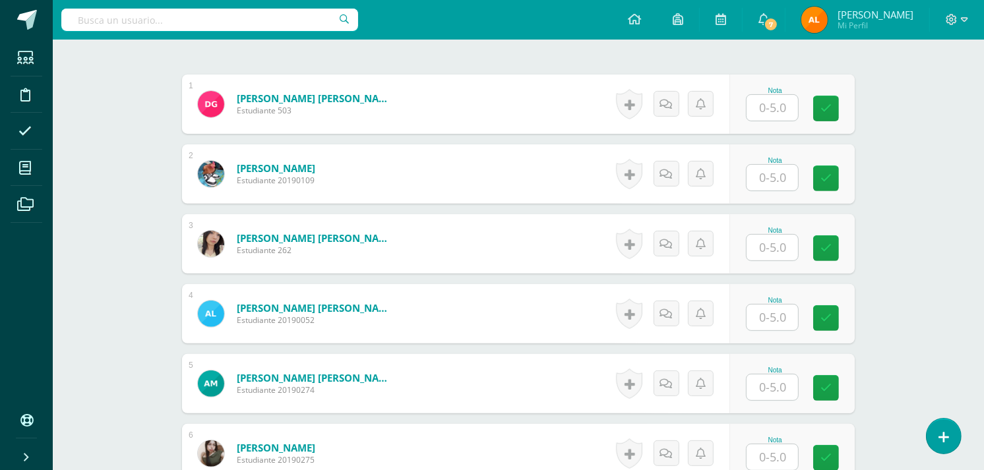
scroll to position [398, 0]
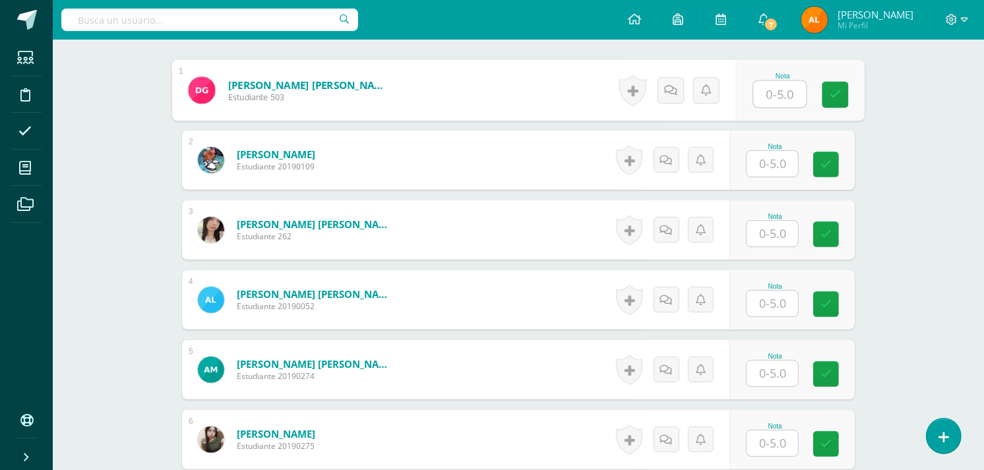
click at [775, 93] on input "text" at bounding box center [780, 94] width 53 height 26
type input "4"
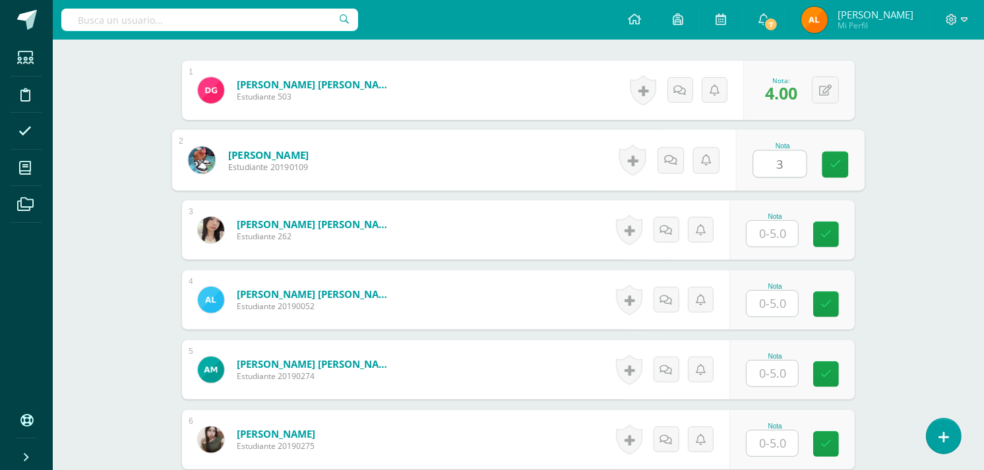
type input "3"
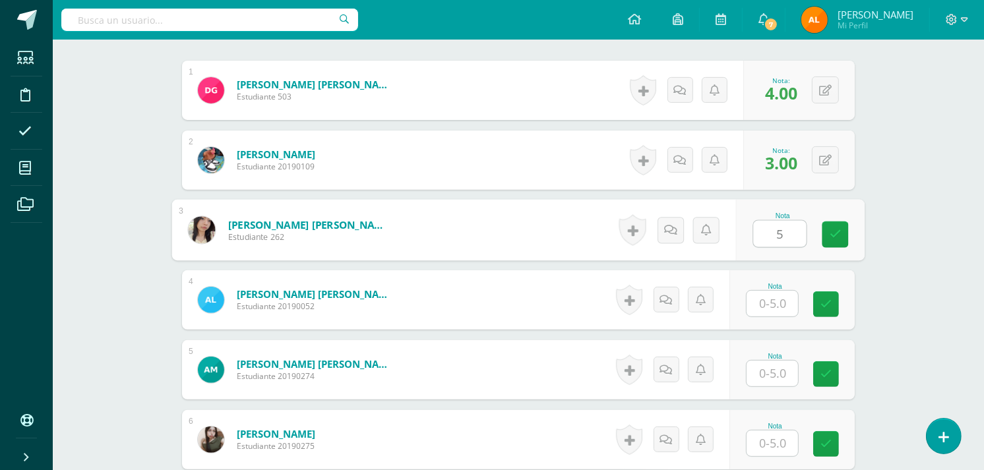
type input "5"
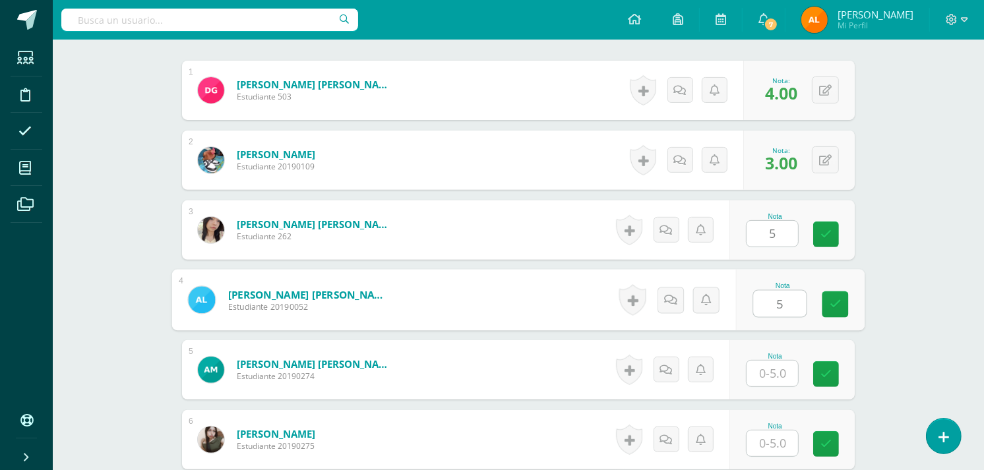
type input "5"
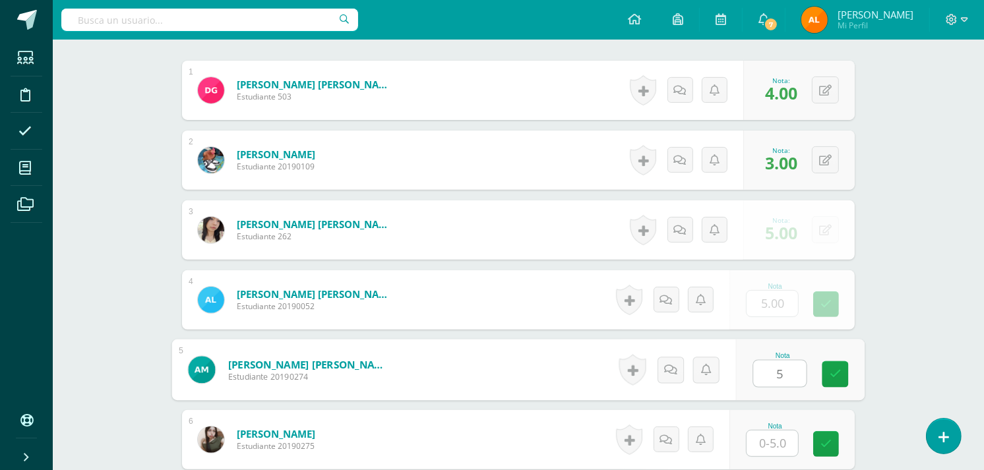
type input "5"
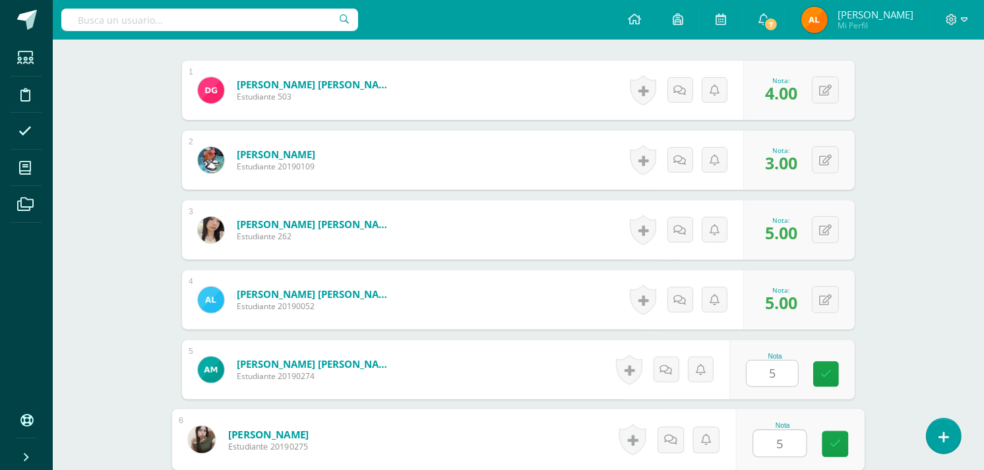
type input "5"
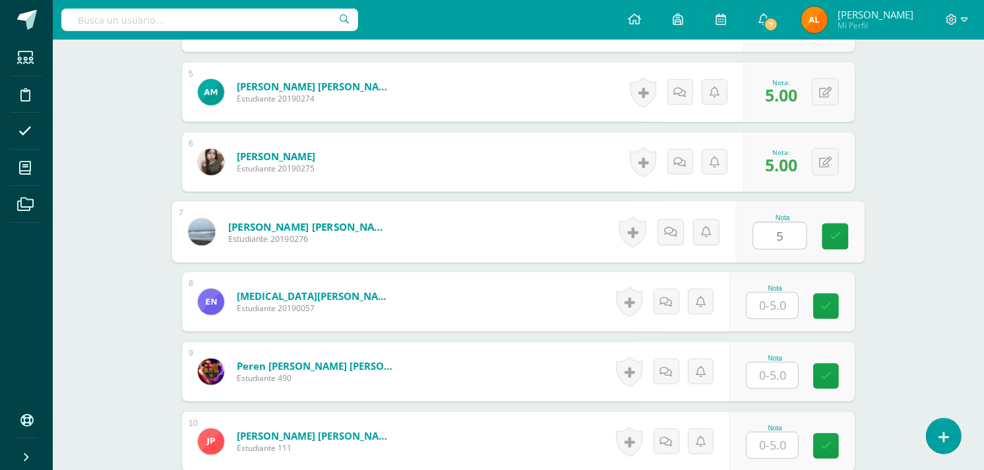
type input "5"
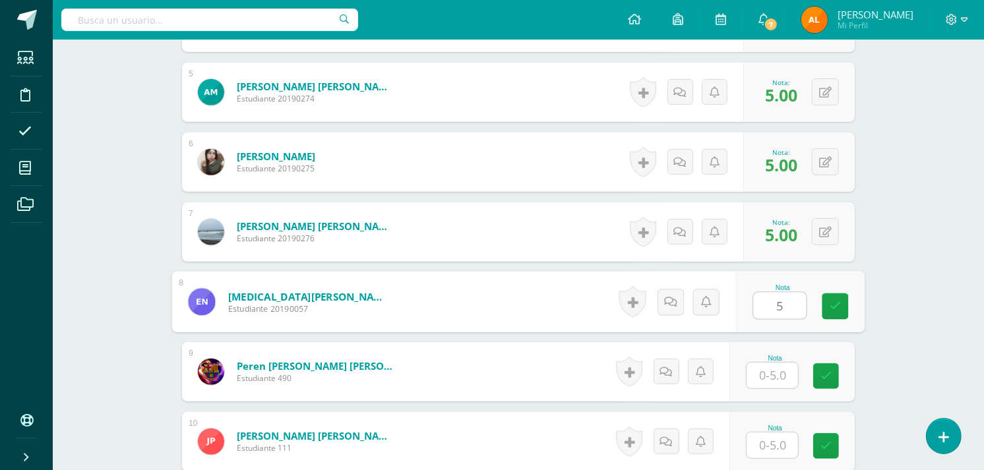
type input "5"
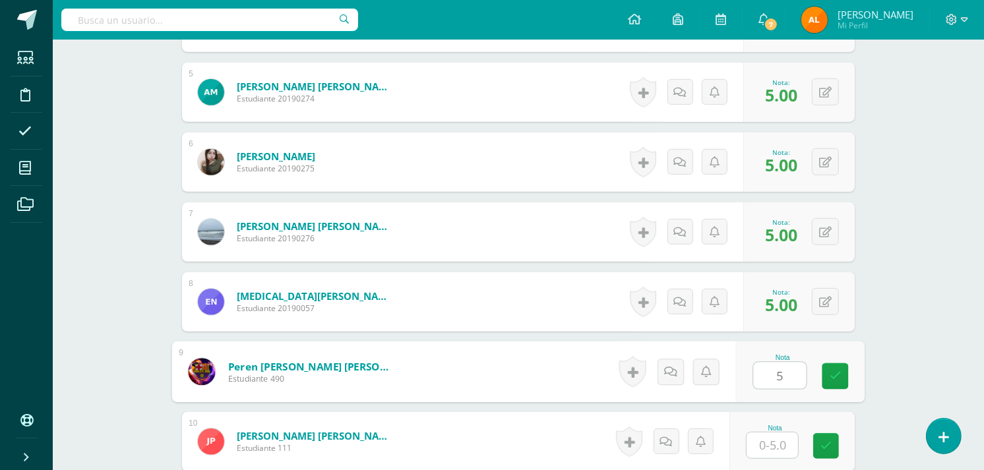
type input "5"
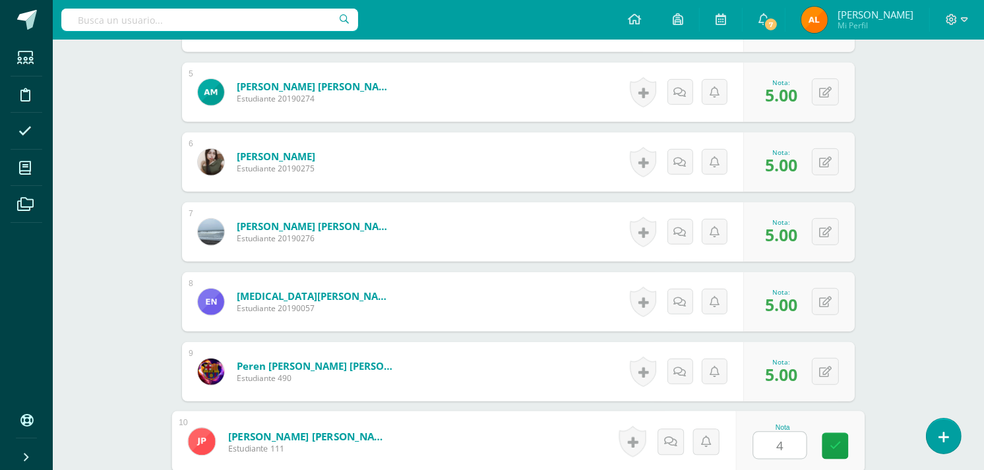
type input "4"
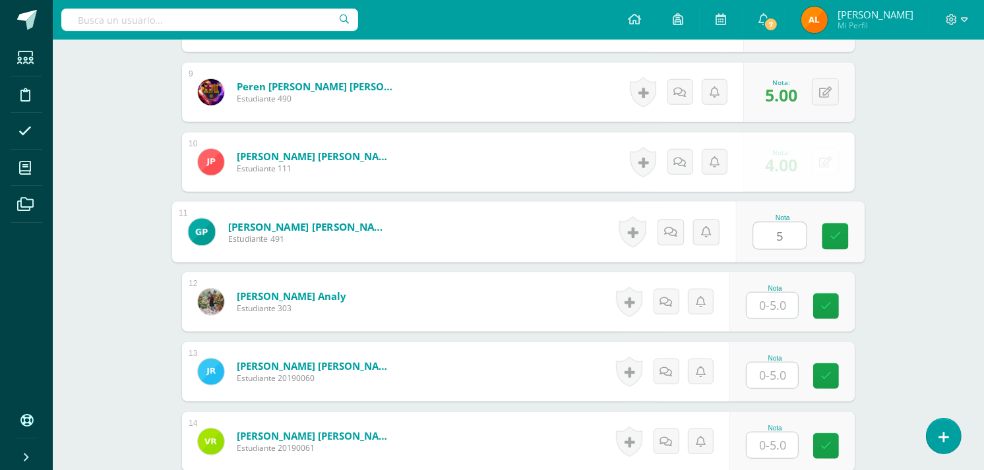
type input "5"
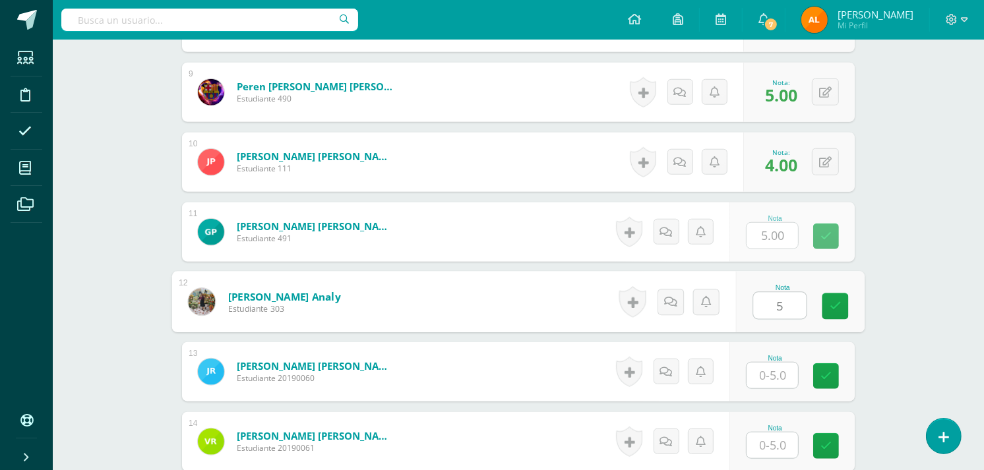
type input "5"
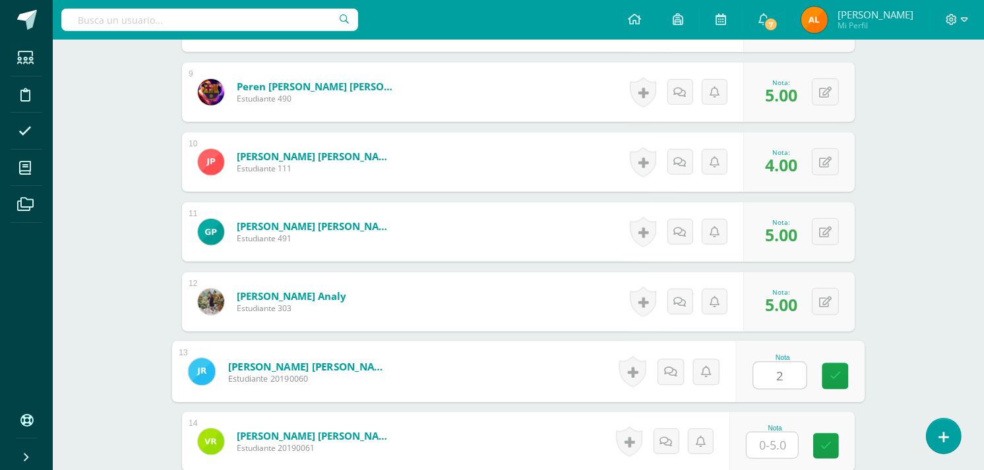
type input "2"
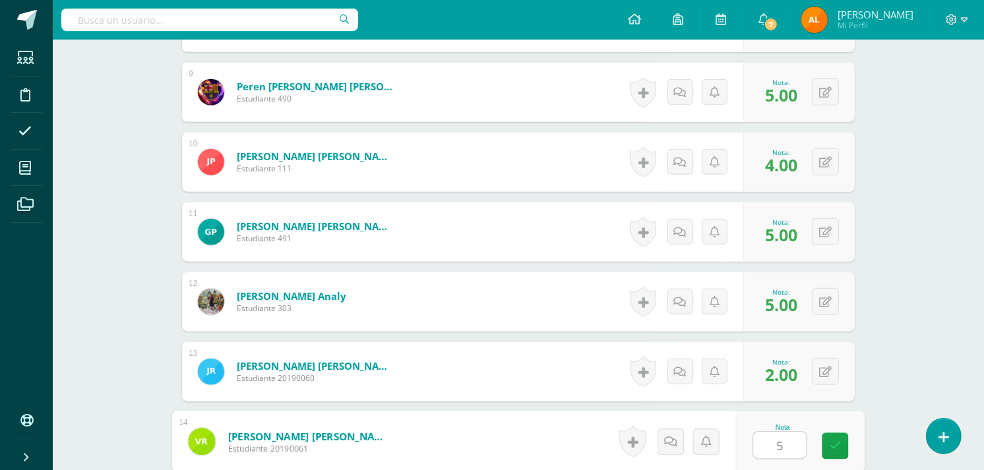
type input "5"
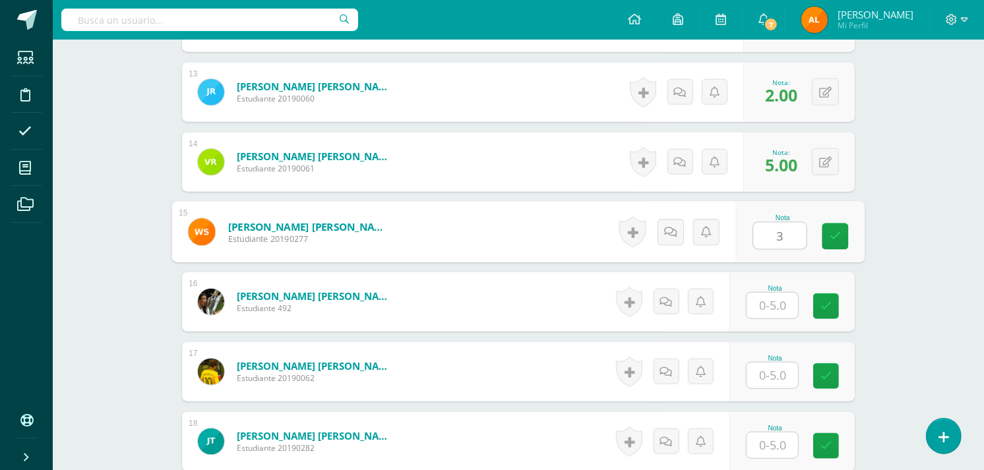
type input "3"
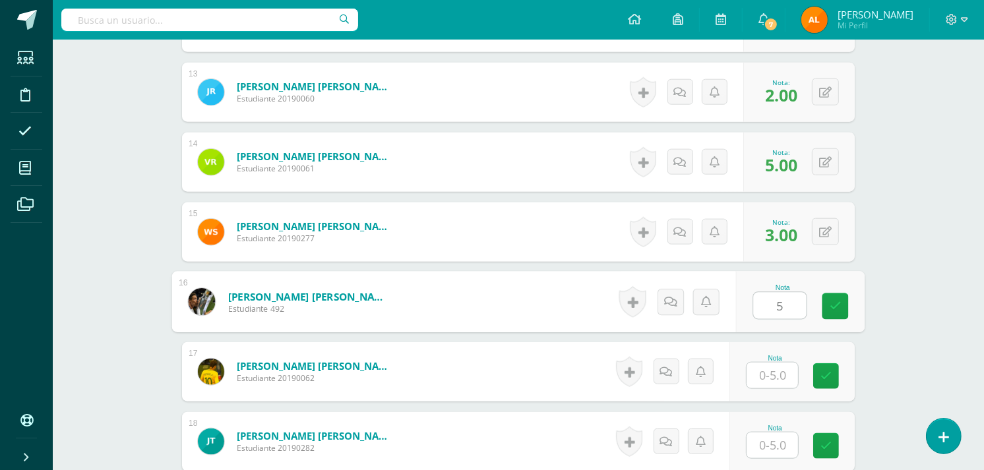
type input "5"
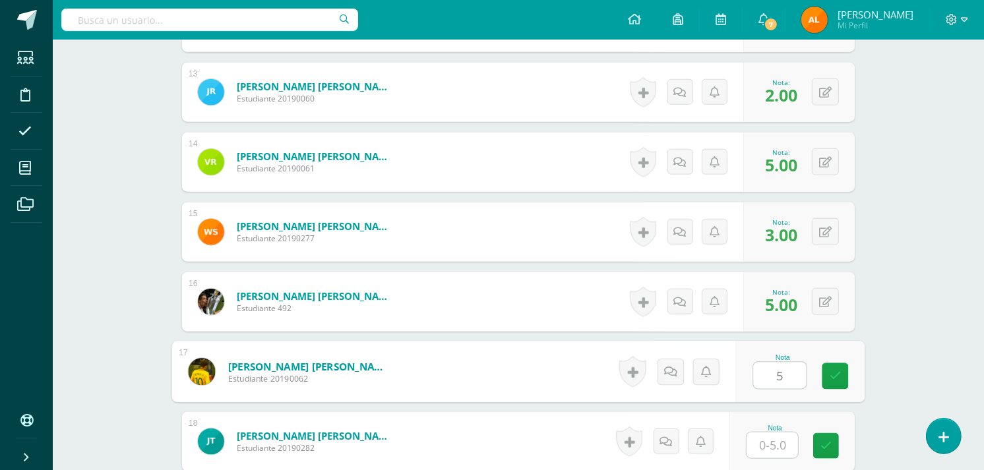
type input "5"
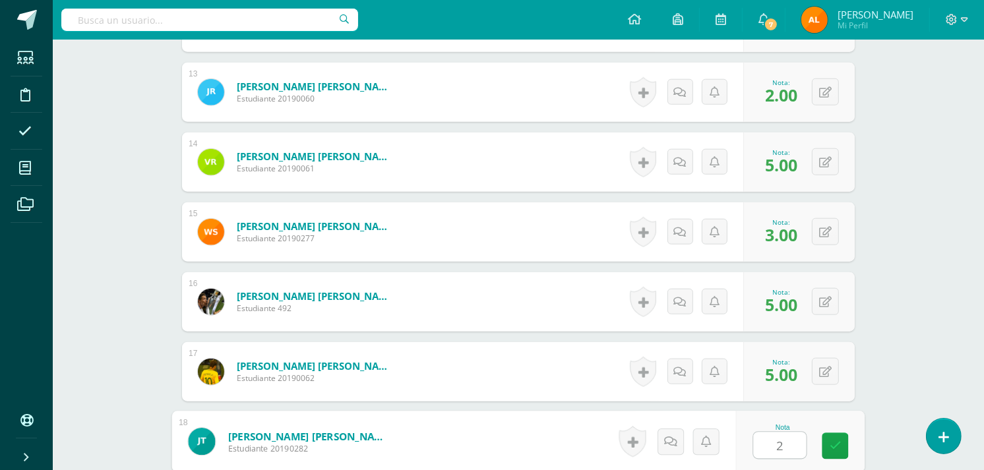
type input "2"
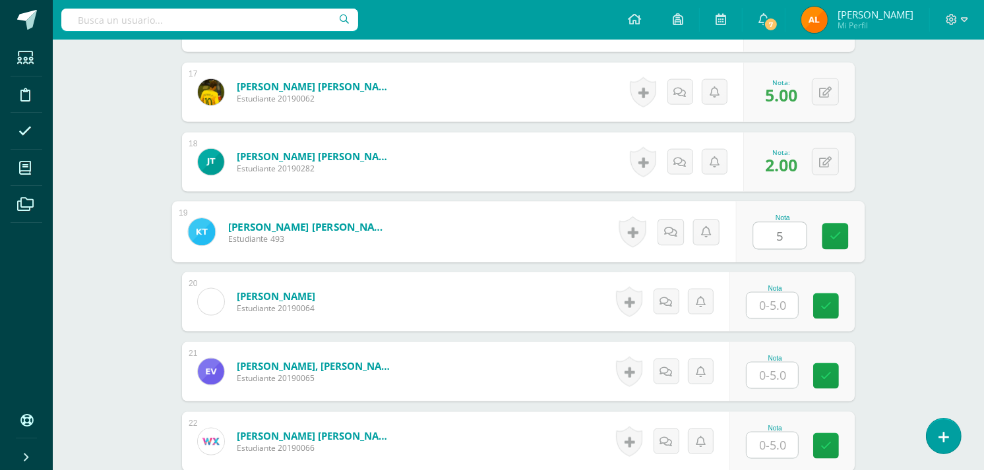
type input "5"
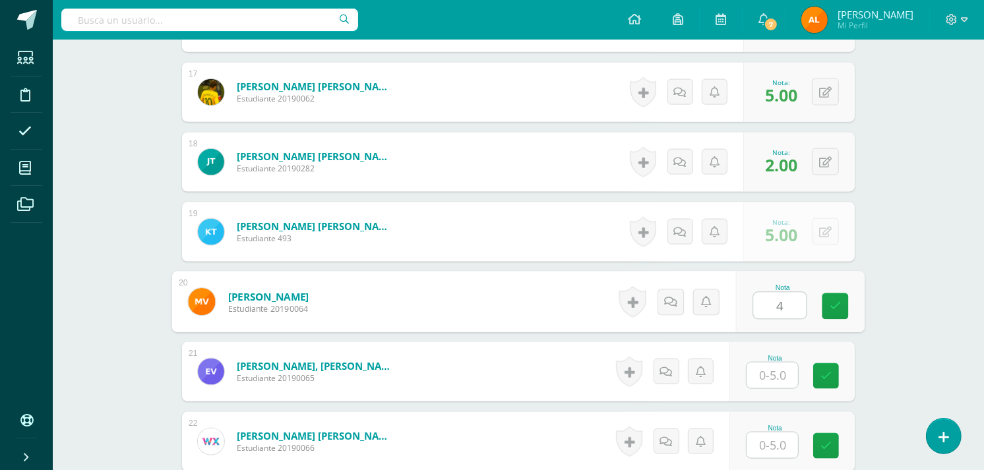
type input "4"
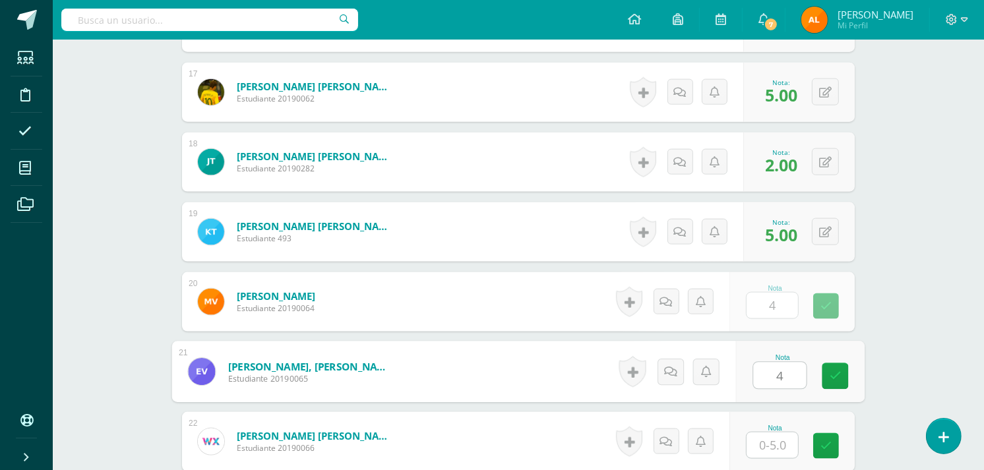
type input "4"
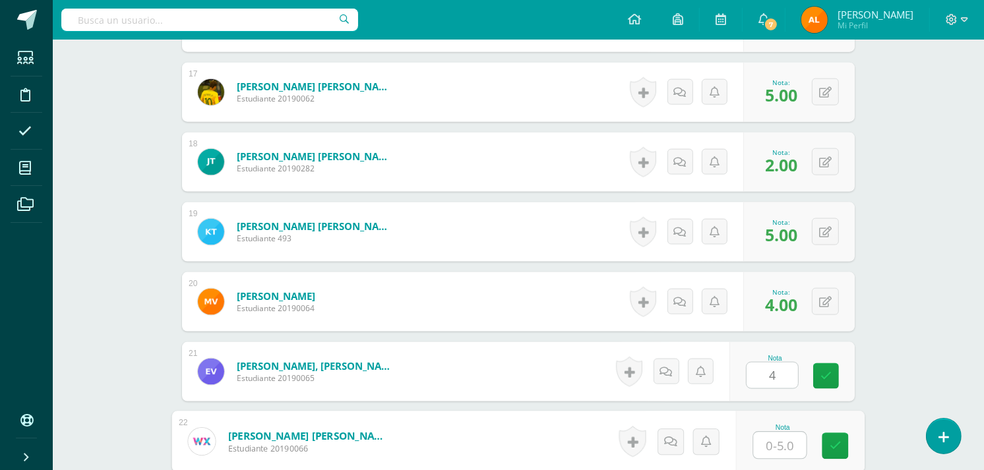
type input "4"
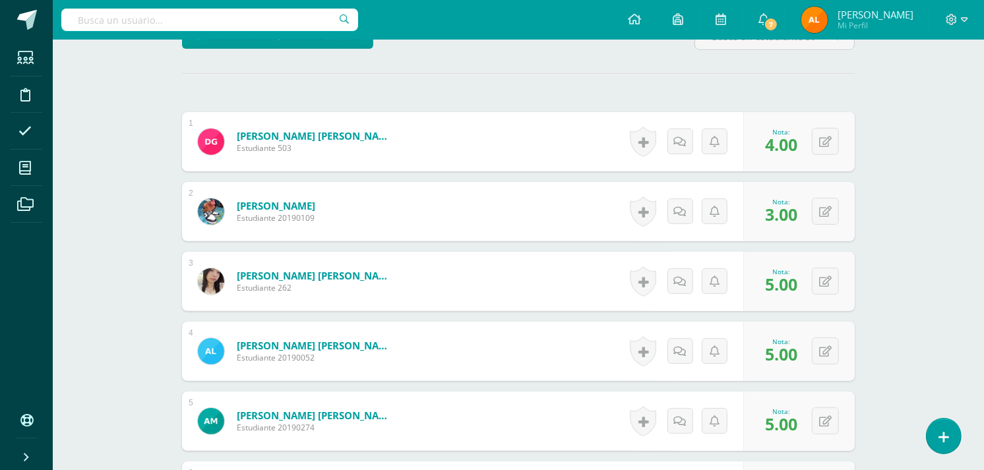
scroll to position [0, 0]
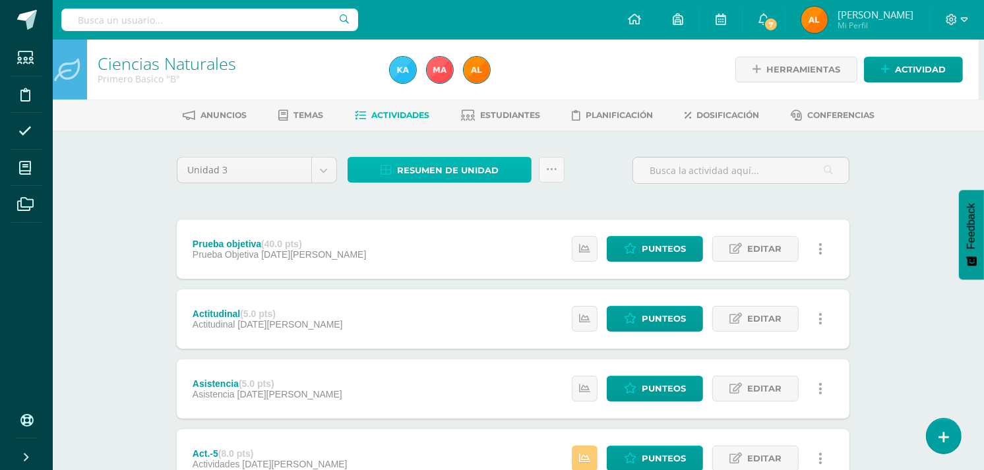
click at [484, 166] on span "Resumen de unidad" at bounding box center [448, 170] width 102 height 24
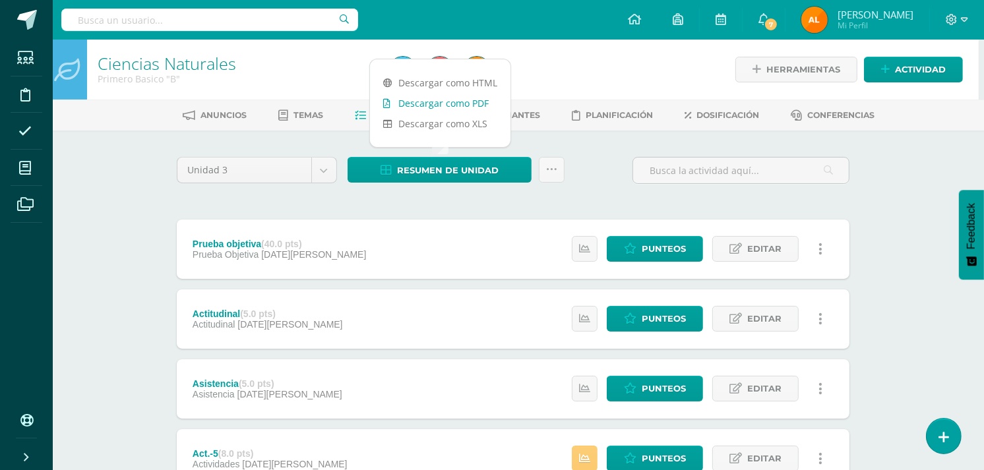
click at [458, 107] on link "Descargar como PDF" at bounding box center [440, 103] width 140 height 20
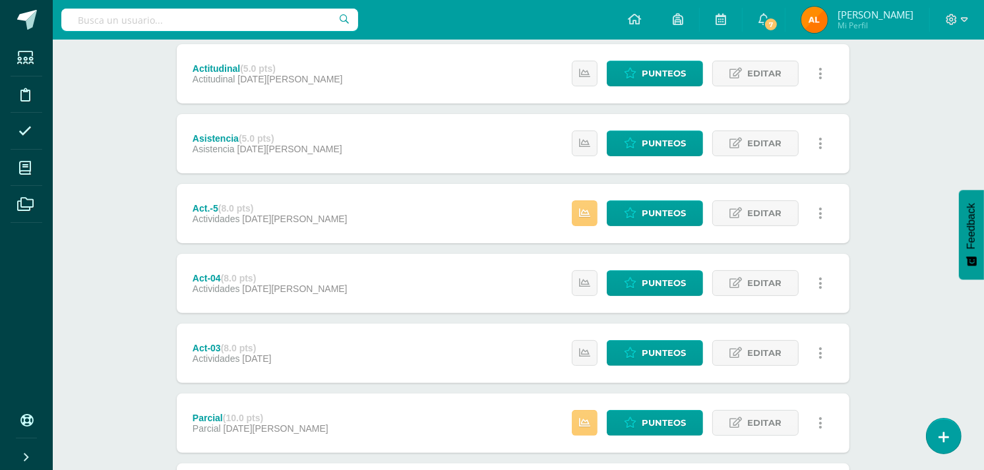
scroll to position [0, 5]
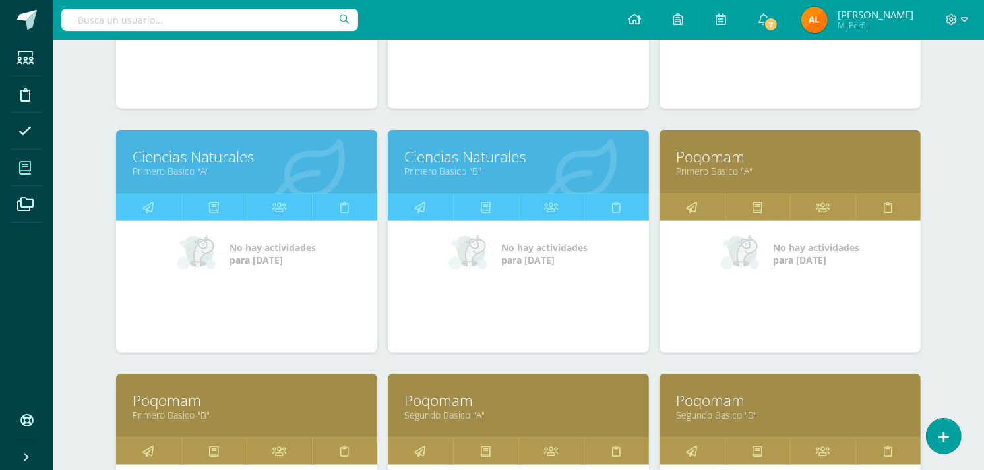
scroll to position [860, 0]
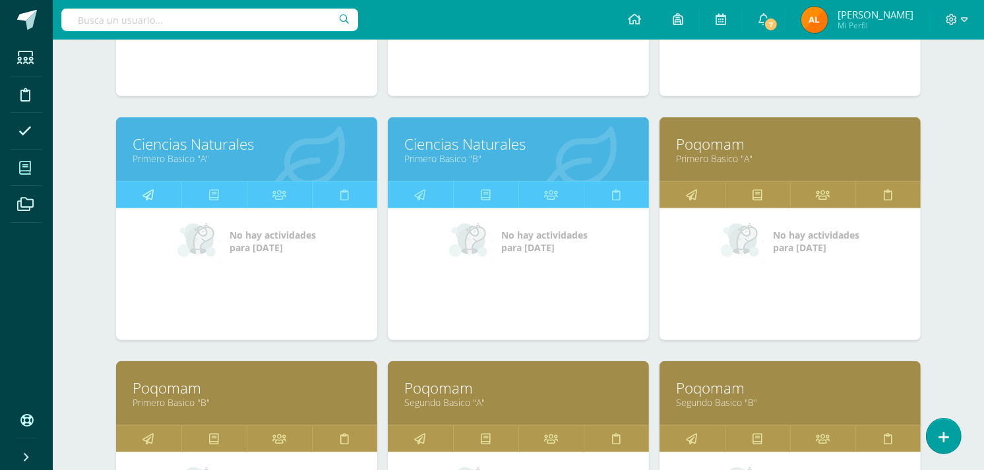
click at [154, 191] on icon at bounding box center [148, 195] width 11 height 26
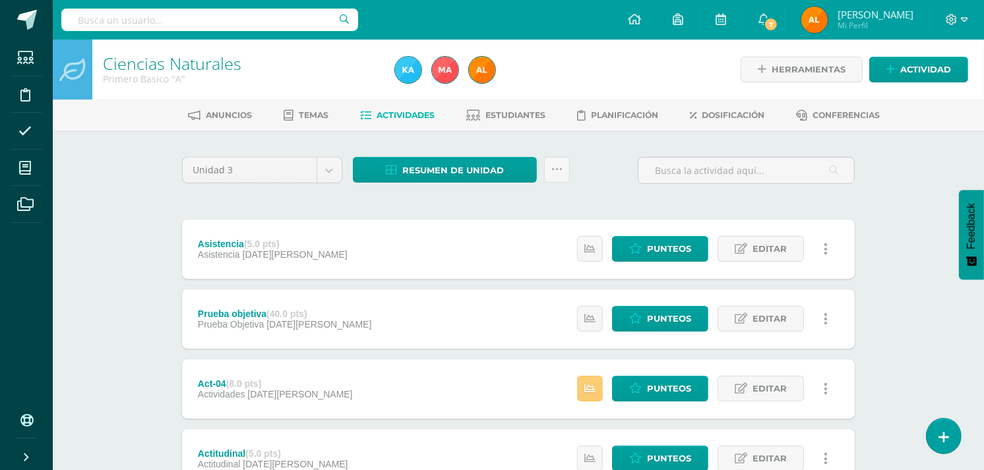
click at [489, 168] on span "Resumen de unidad" at bounding box center [453, 170] width 102 height 24
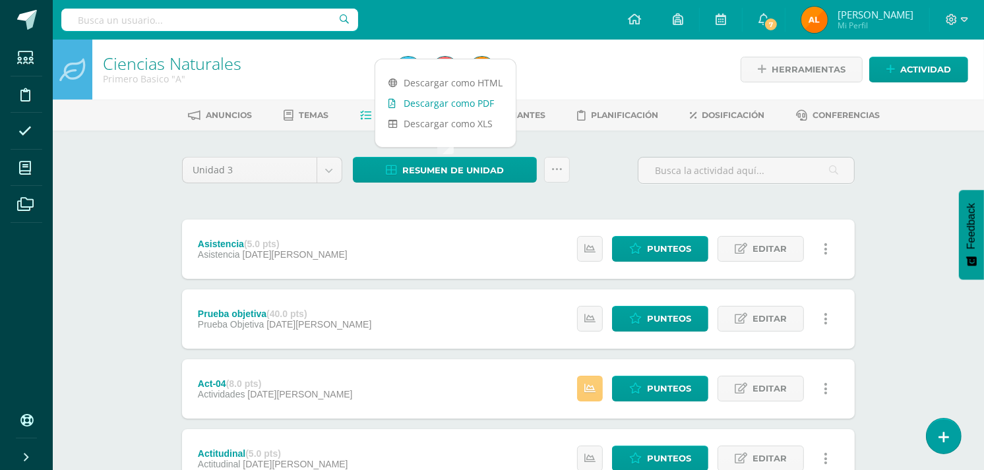
click at [460, 100] on link "Descargar como PDF" at bounding box center [445, 103] width 140 height 20
